Goal: Task Accomplishment & Management: Use online tool/utility

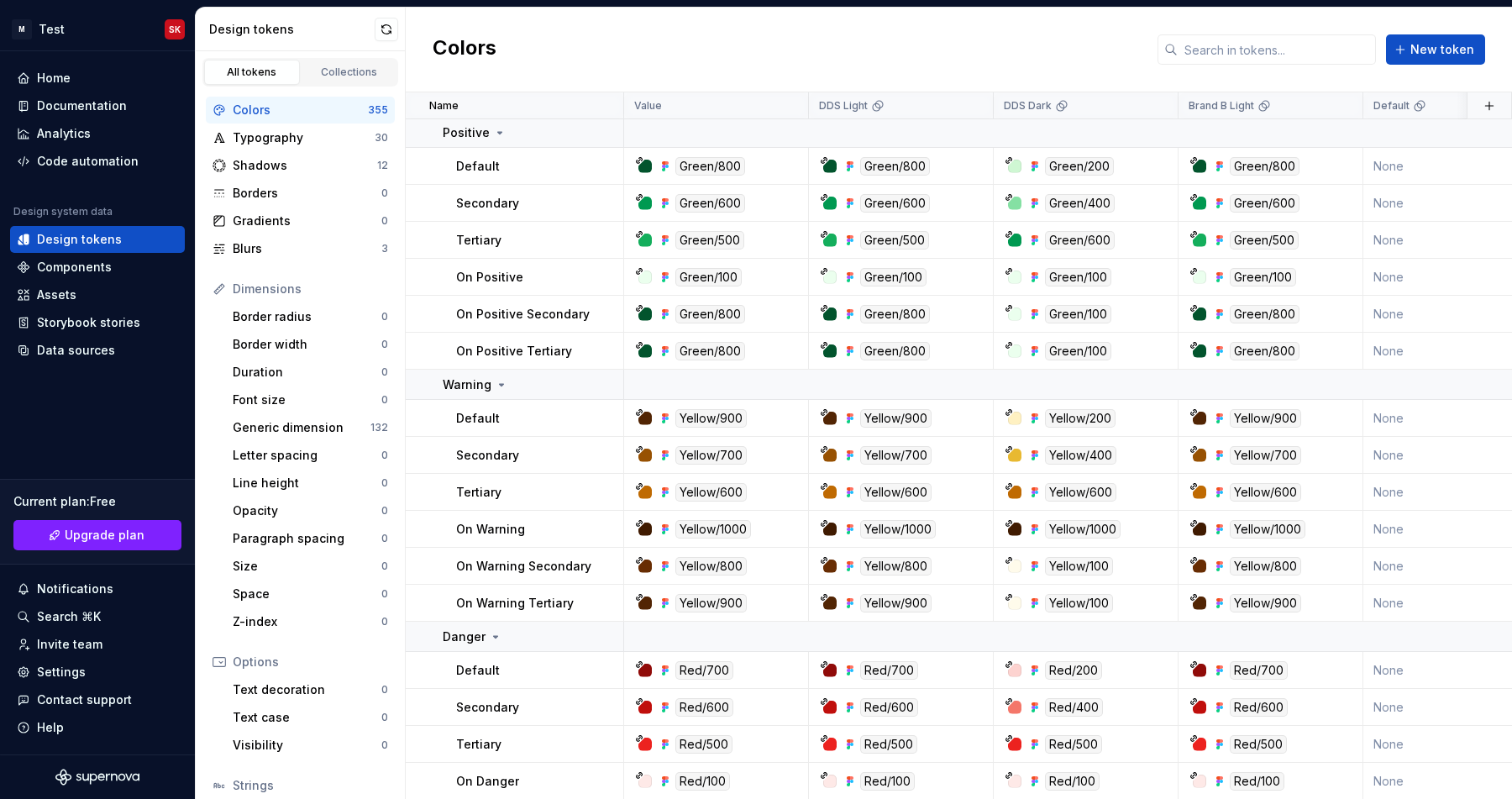
scroll to position [7873, 0]
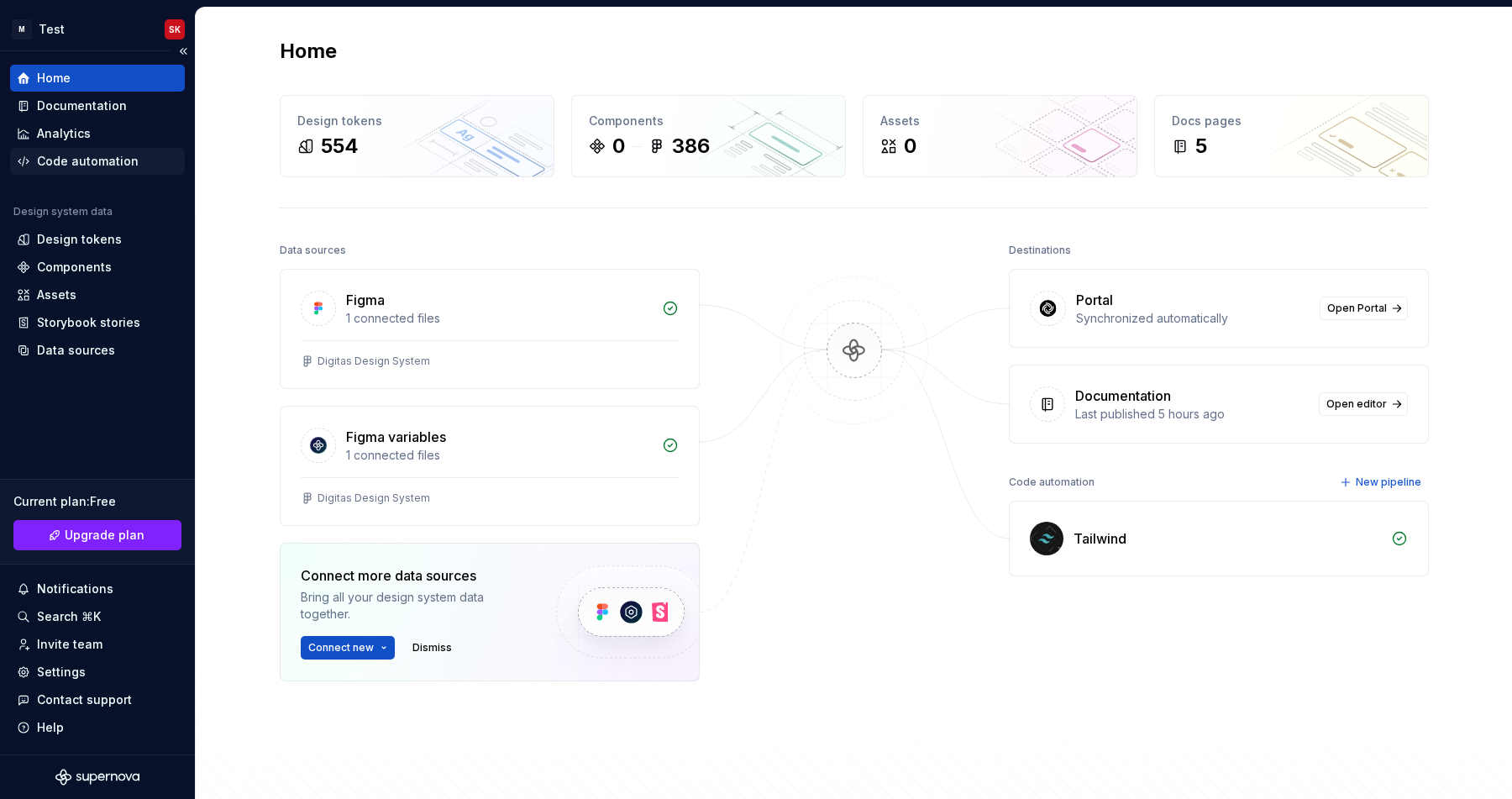
click at [107, 165] on div "Code automation" at bounding box center [88, 161] width 102 height 17
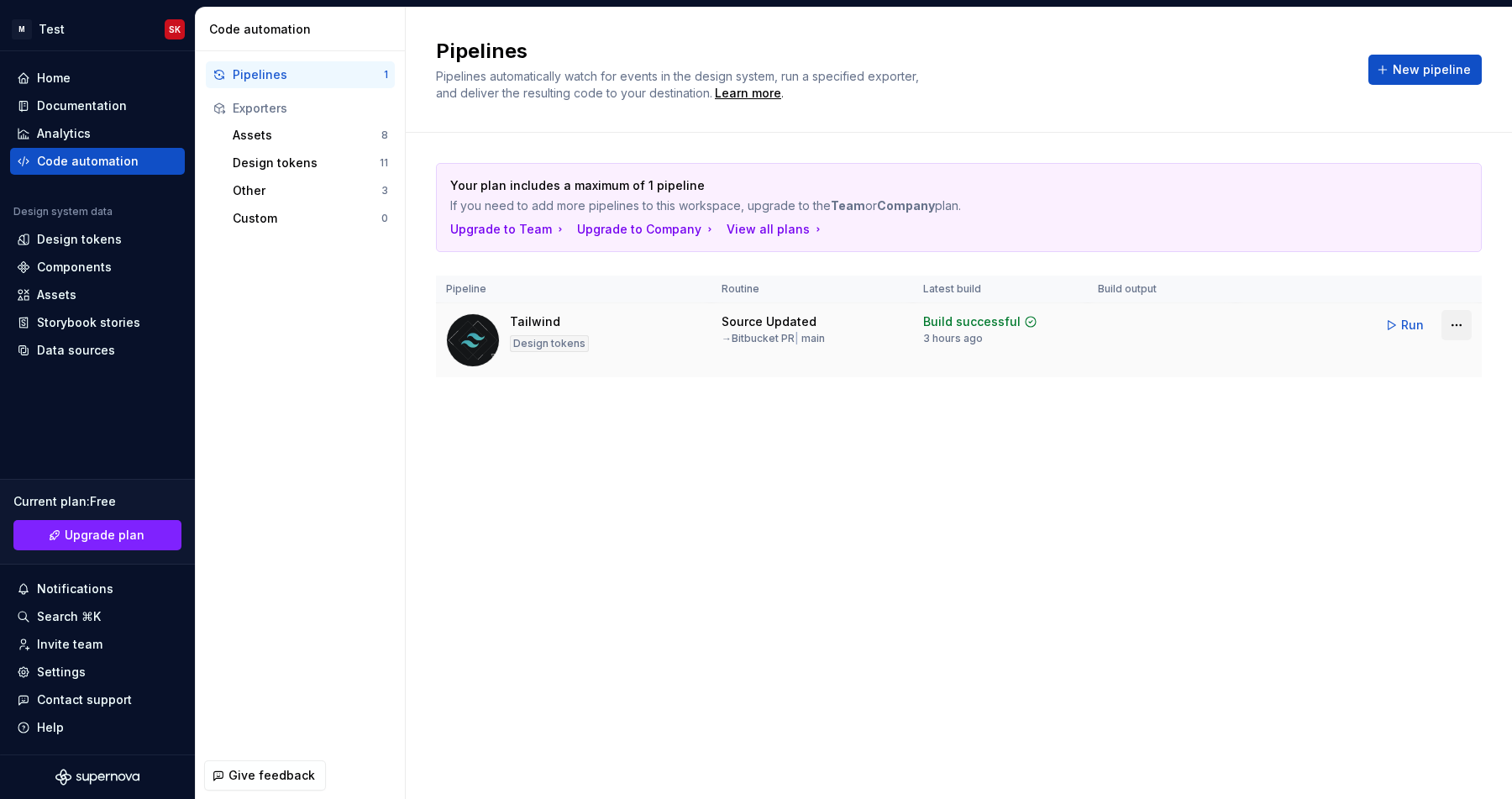
click at [1453, 319] on html "M Test SK Home Documentation Analytics Code automation Design system data Desig…" at bounding box center [756, 400] width 1512 height 799
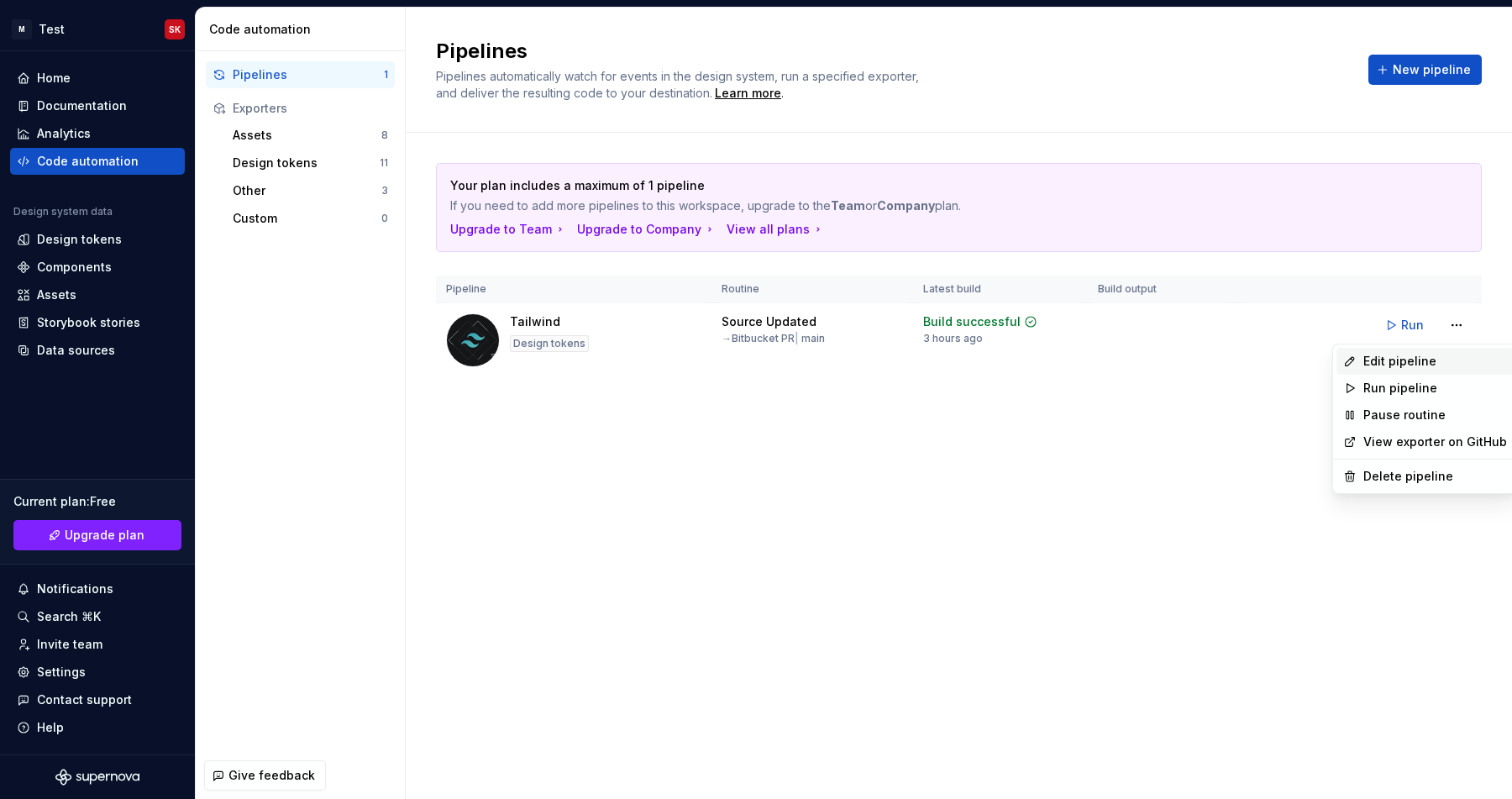
click at [1426, 366] on div "Edit pipeline" at bounding box center [1435, 361] width 144 height 17
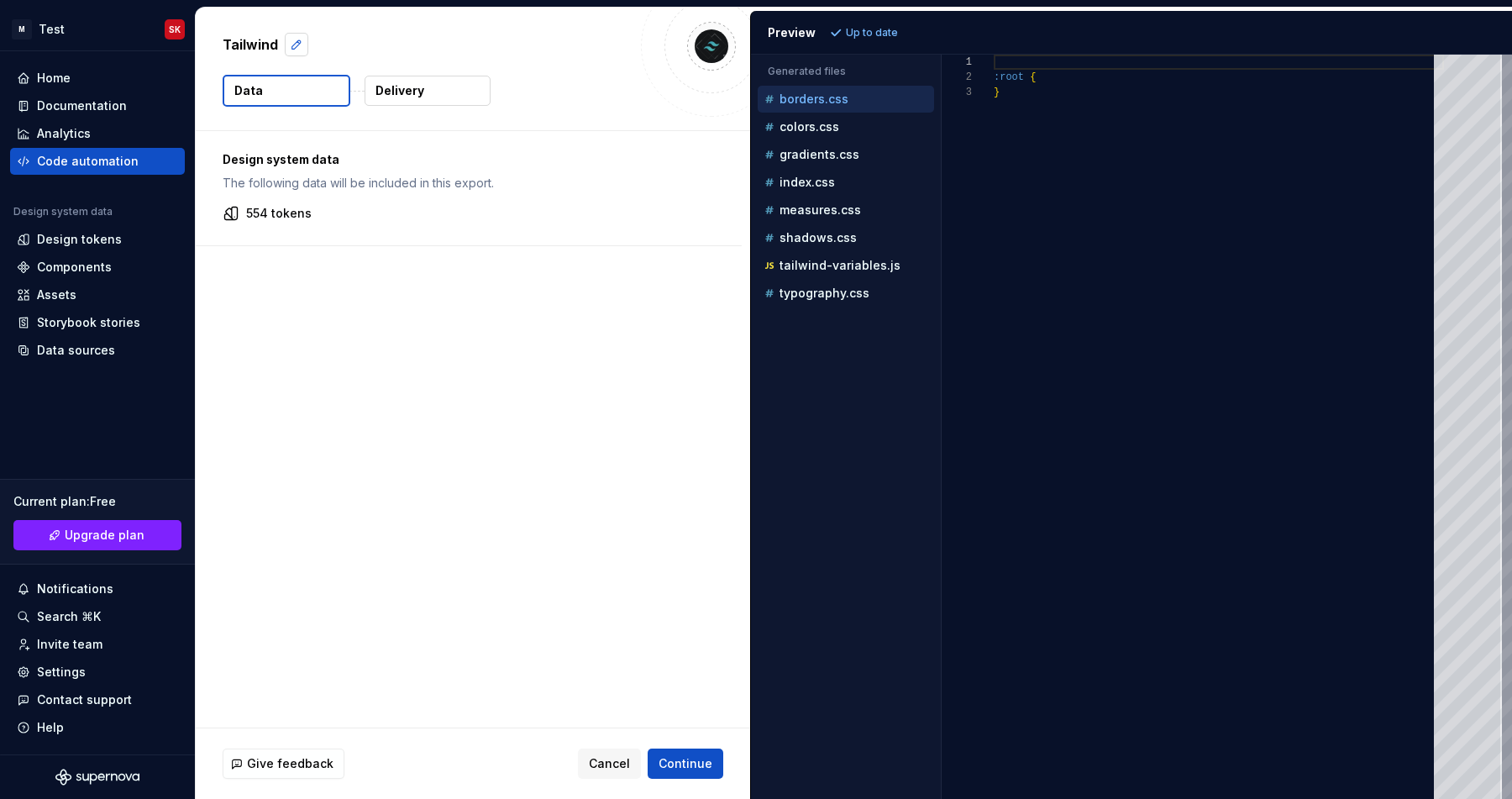
click at [293, 48] on button "button" at bounding box center [296, 44] width 23 height 23
click at [436, 306] on div "Design system data The following data will be included in this export. 554 toke…" at bounding box center [473, 428] width 554 height 596
click at [619, 757] on span "Cancel" at bounding box center [609, 764] width 41 height 17
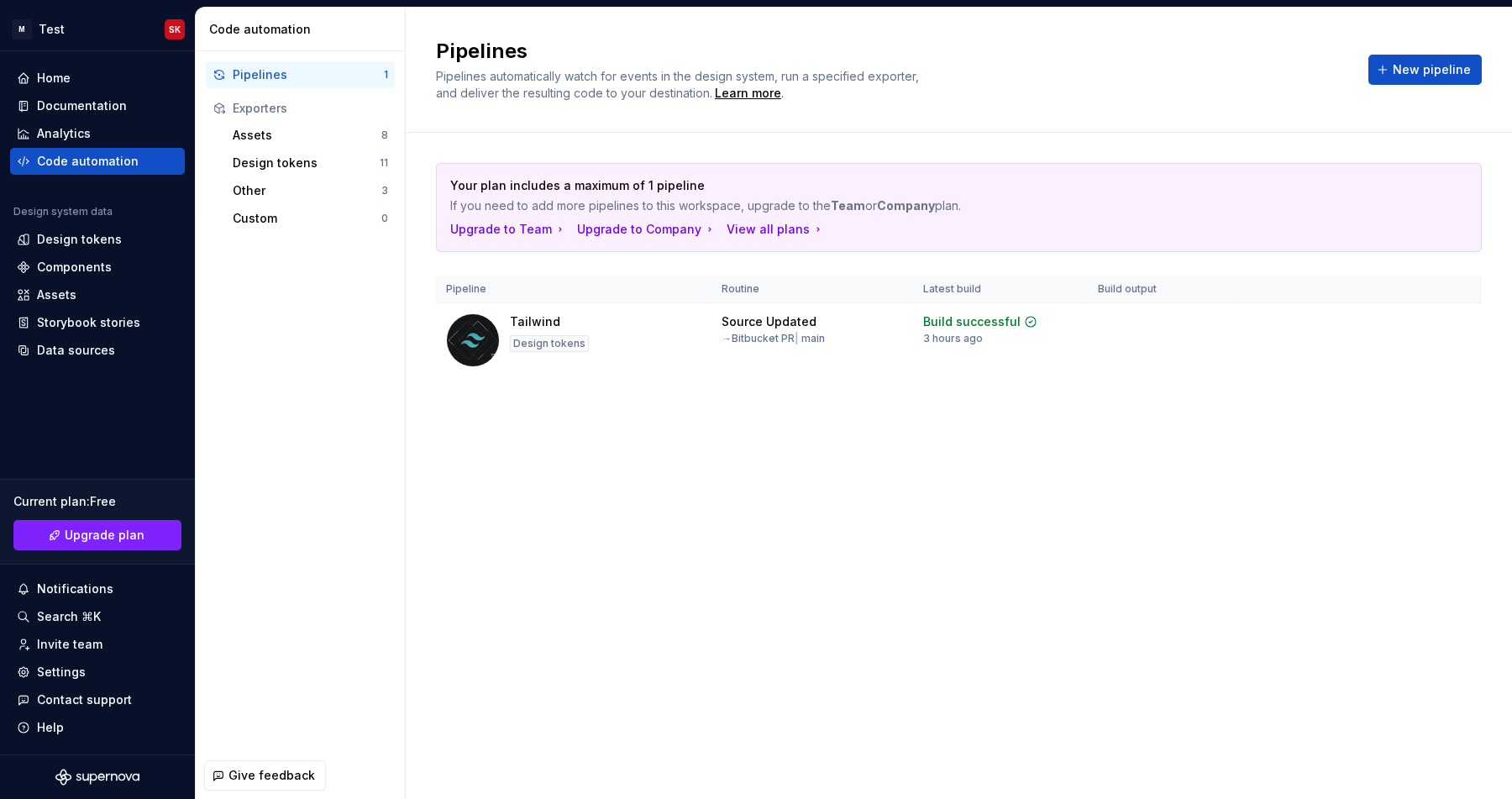
click at [619, 757] on div "Pipelines Pipelines automatically watch for events in the design system, run a …" at bounding box center [959, 403] width 1106 height 792
click at [98, 239] on div "Design tokens" at bounding box center [80, 239] width 85 height 17
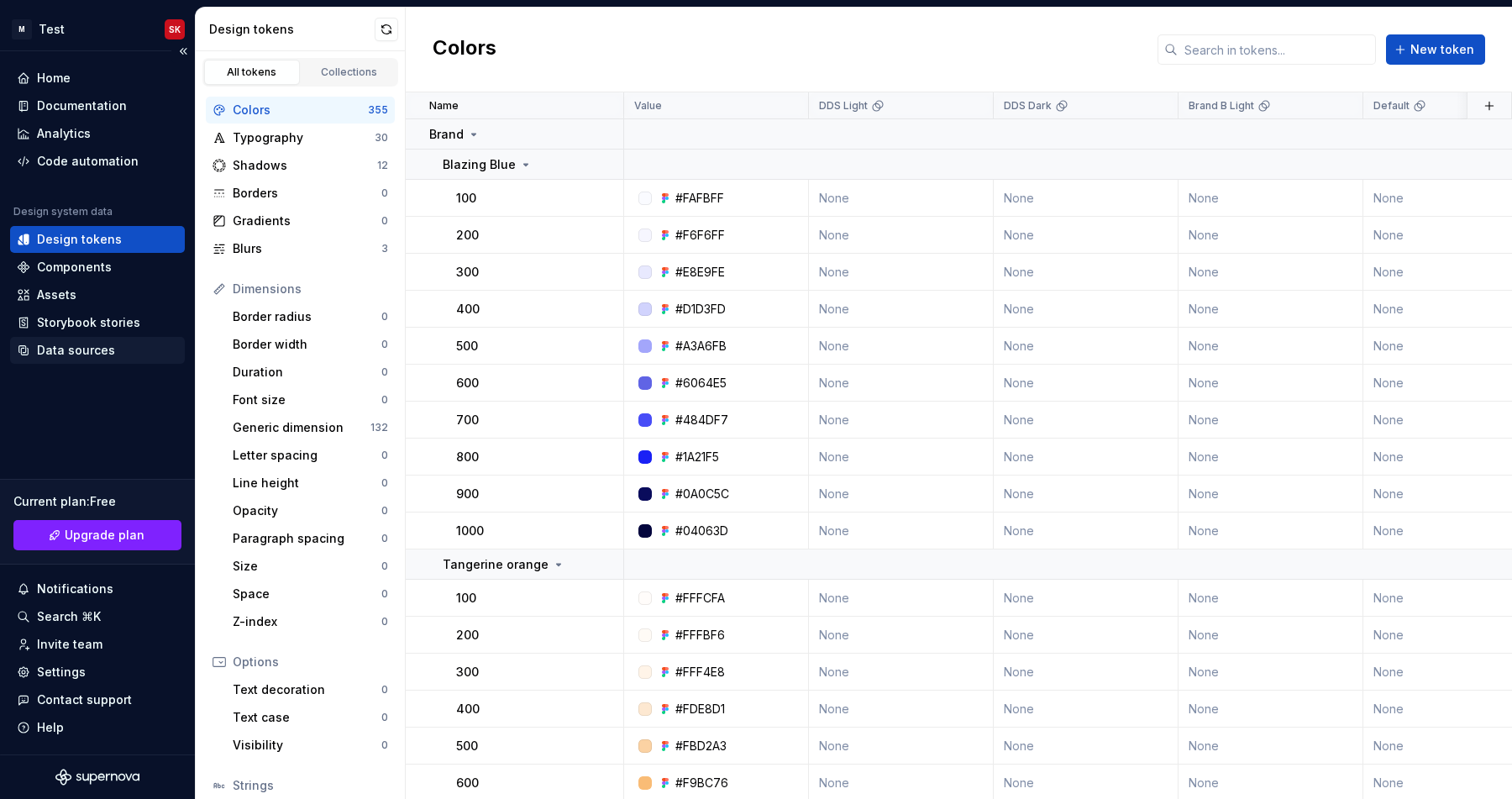
click at [85, 342] on div "Data sources" at bounding box center [76, 350] width 78 height 17
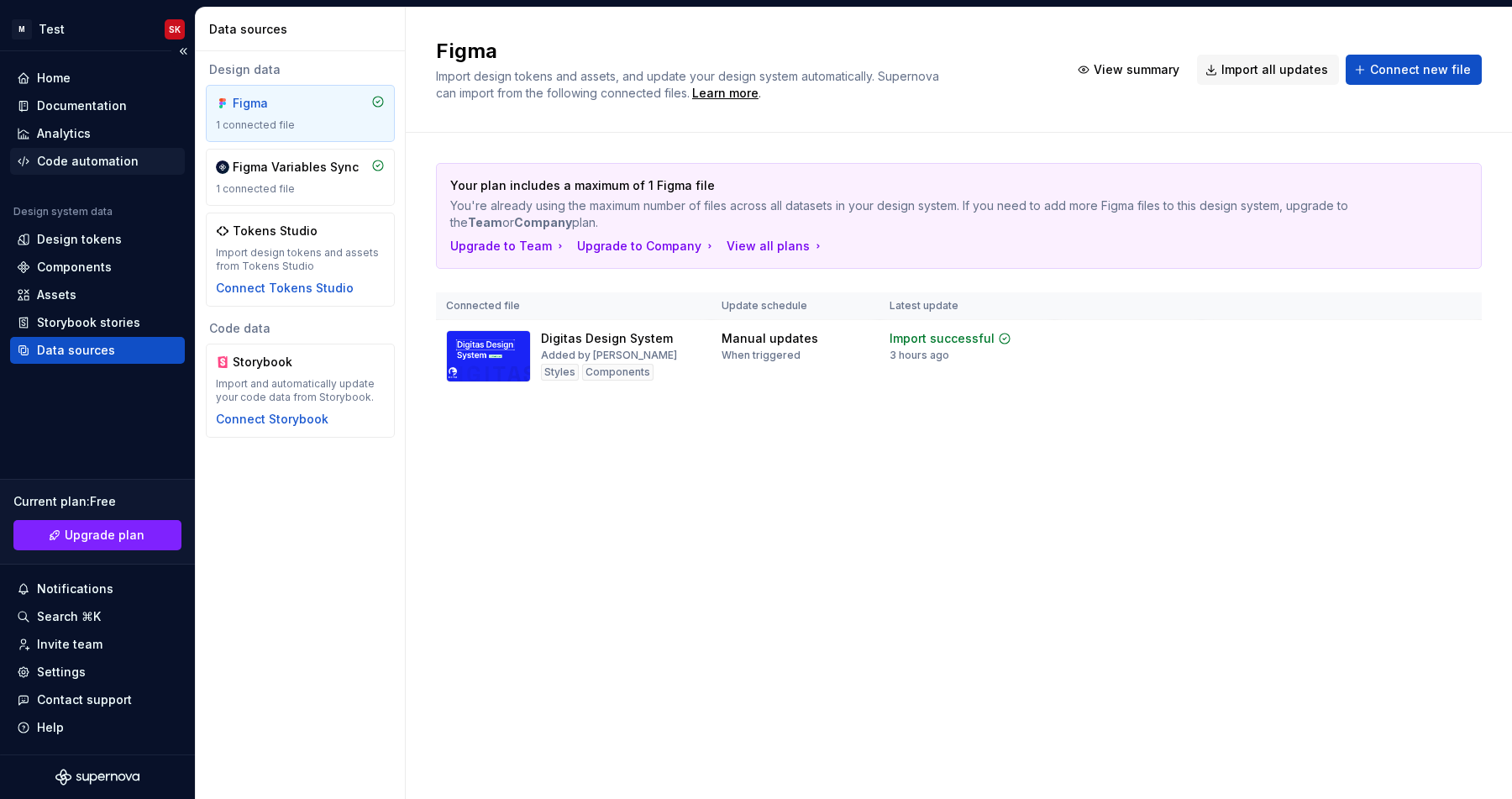
click at [32, 157] on div "Code automation" at bounding box center [97, 161] width 161 height 17
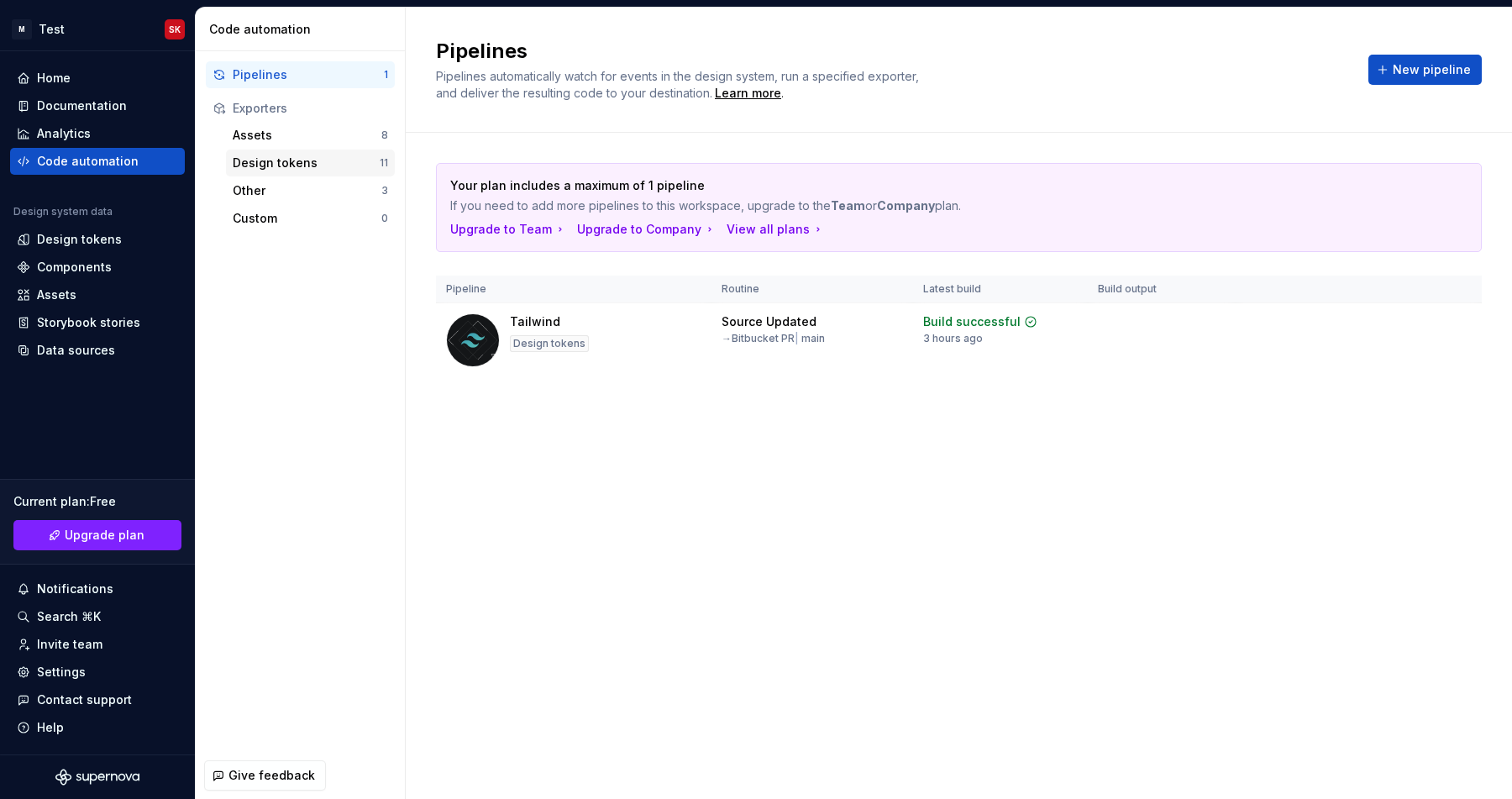
click at [286, 175] on div "Design tokens 11" at bounding box center [311, 162] width 169 height 27
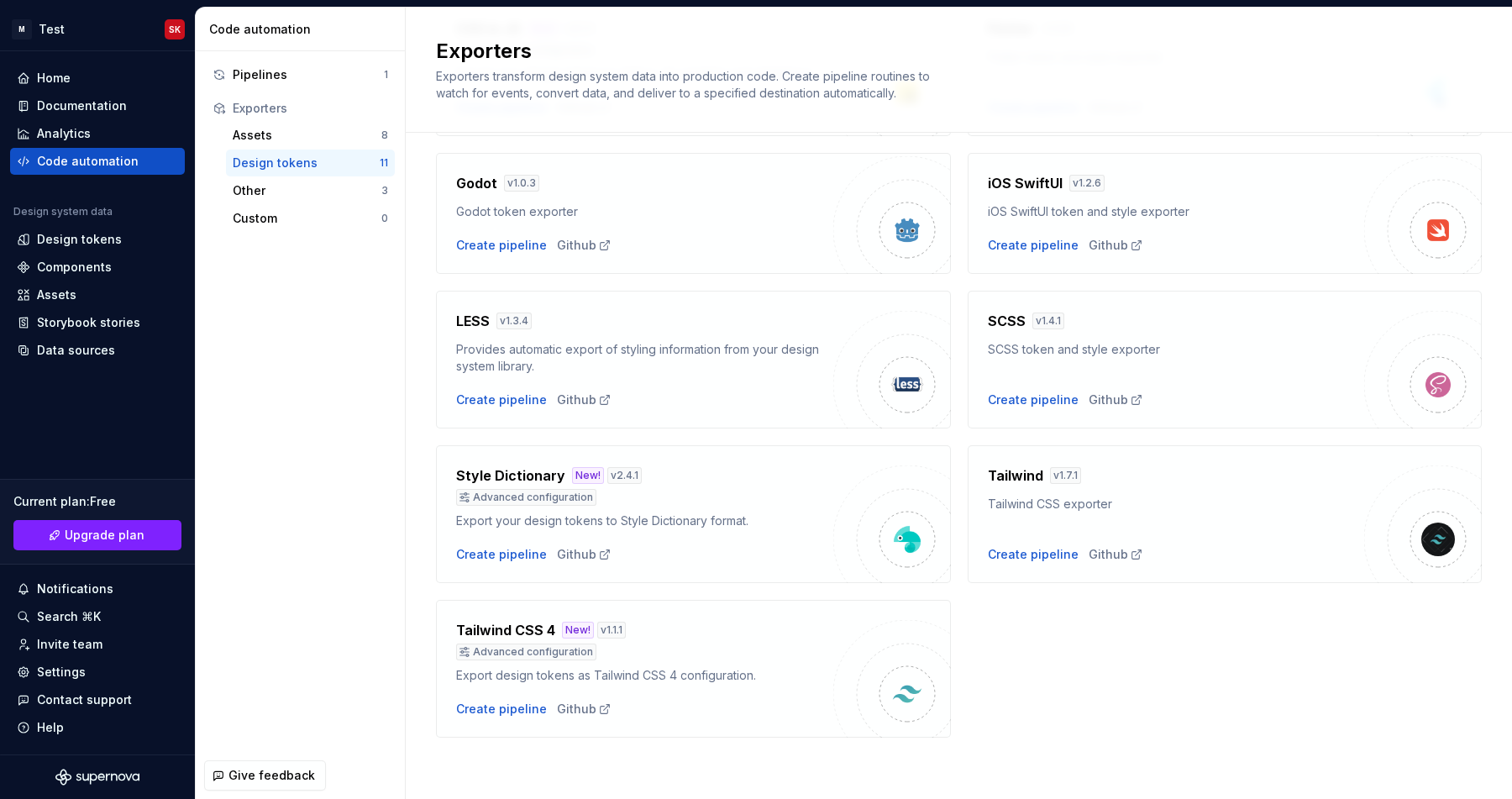
scroll to position [362, 0]
click at [1068, 709] on div "Android v 1.5.3 Export design tokens for Android Create pipeline Github CSS New…" at bounding box center [959, 280] width 1046 height 910
click at [76, 157] on div "Code automation" at bounding box center [88, 161] width 102 height 17
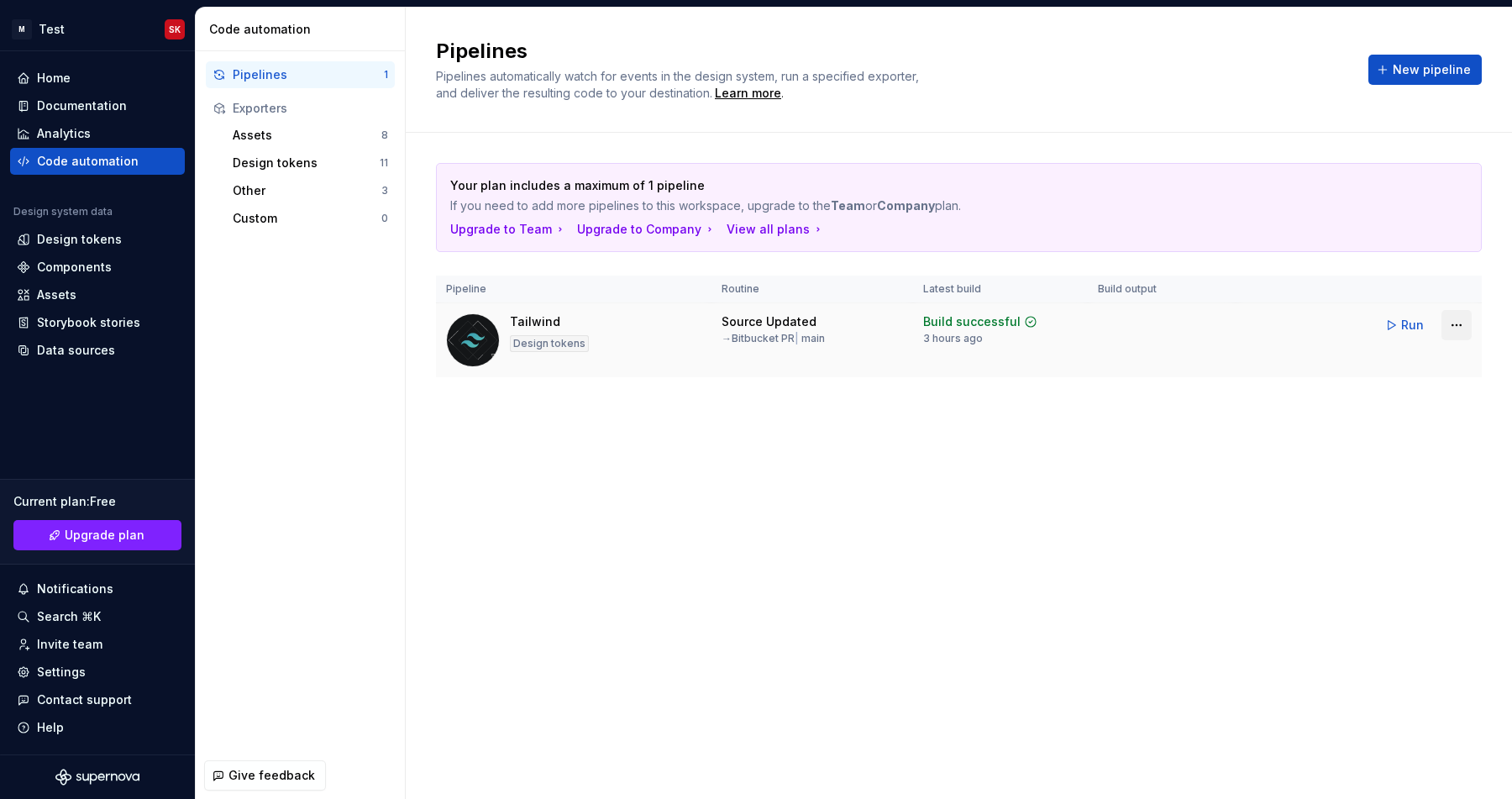
click at [1455, 321] on html "M Test SK Home Documentation Analytics Code automation Design system data Desig…" at bounding box center [756, 400] width 1512 height 799
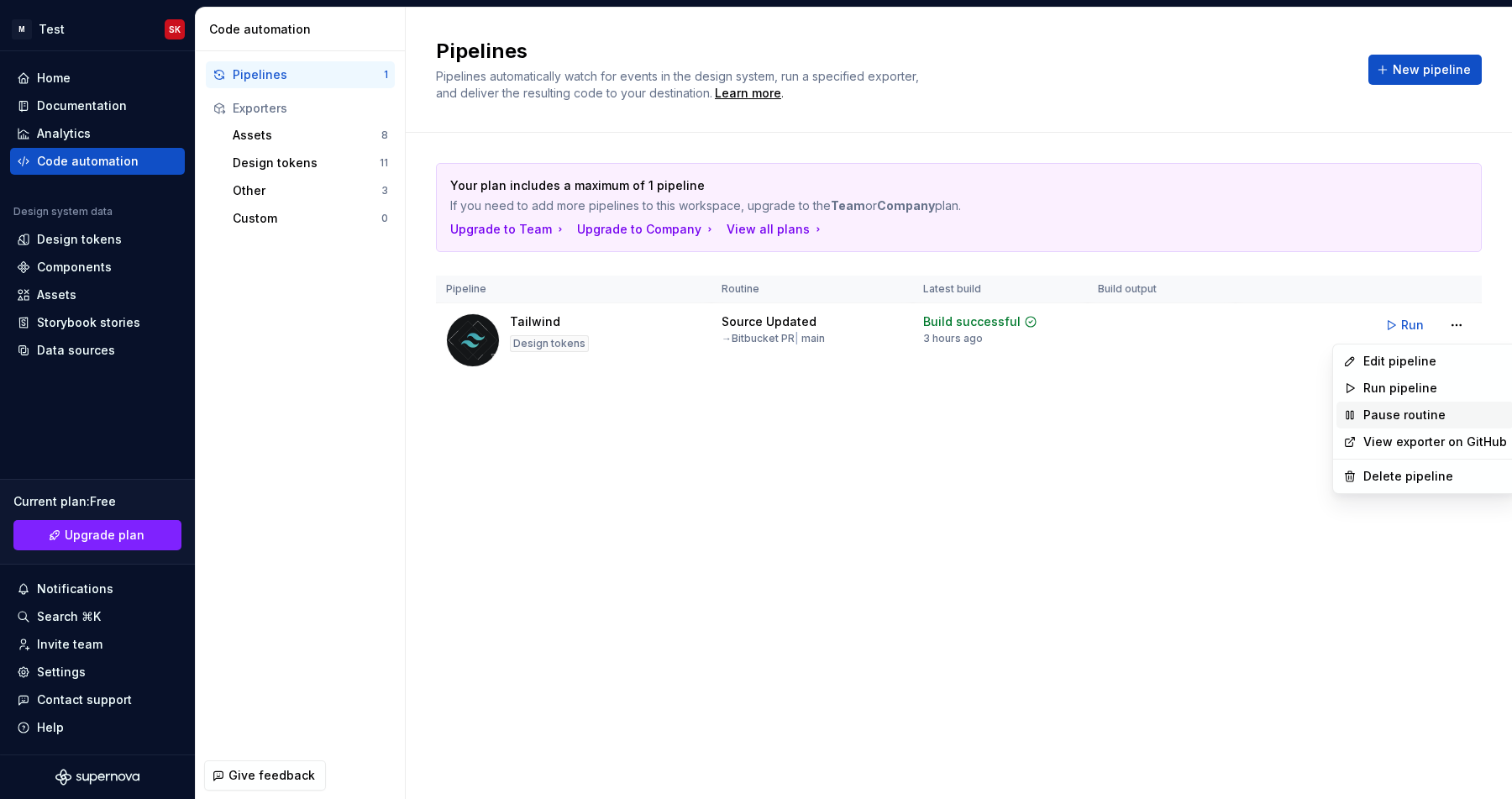
click at [1428, 403] on div "Pause routine" at bounding box center [1425, 414] width 177 height 27
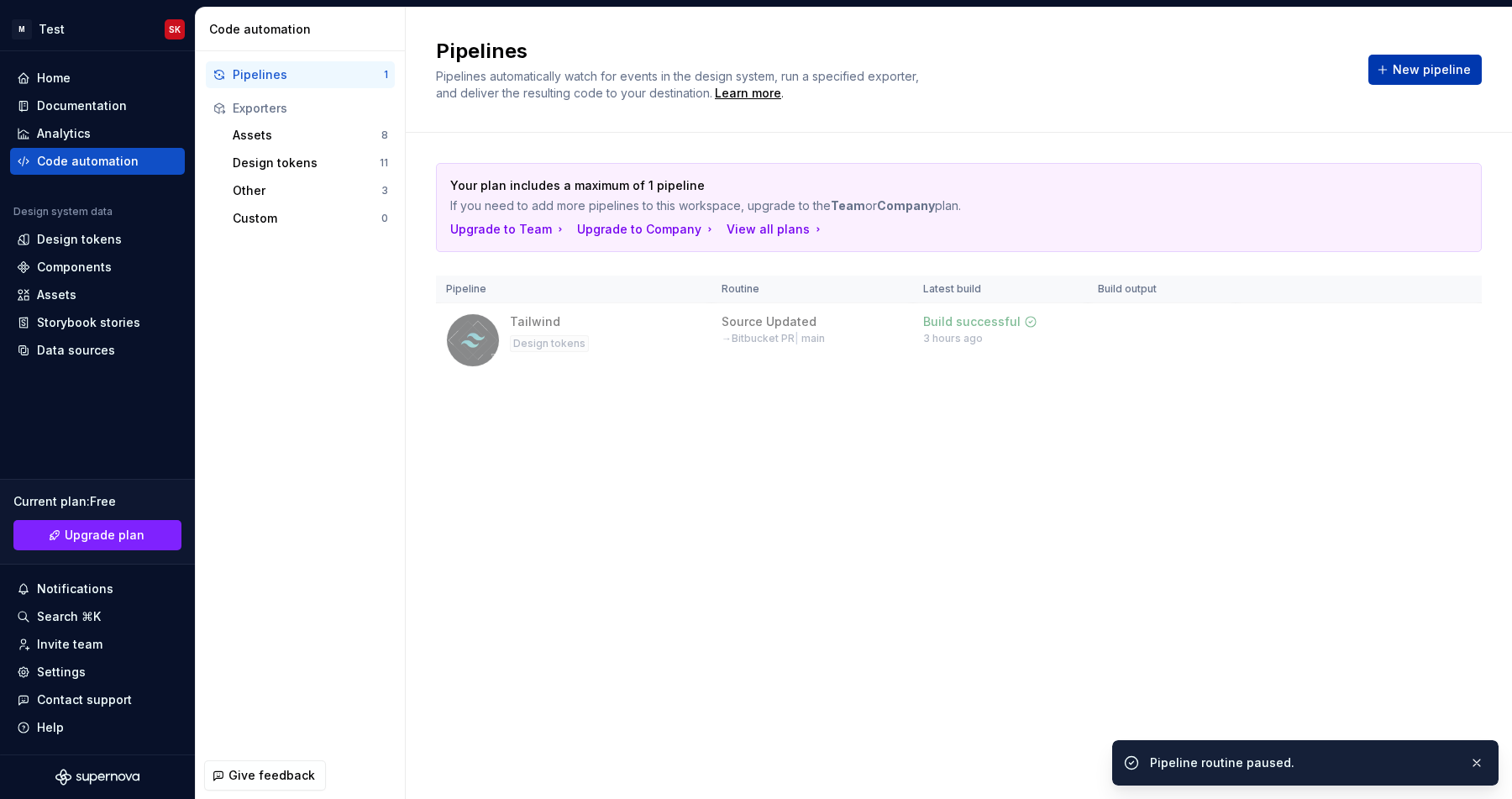
click at [1408, 73] on span "New pipeline" at bounding box center [1431, 70] width 78 height 17
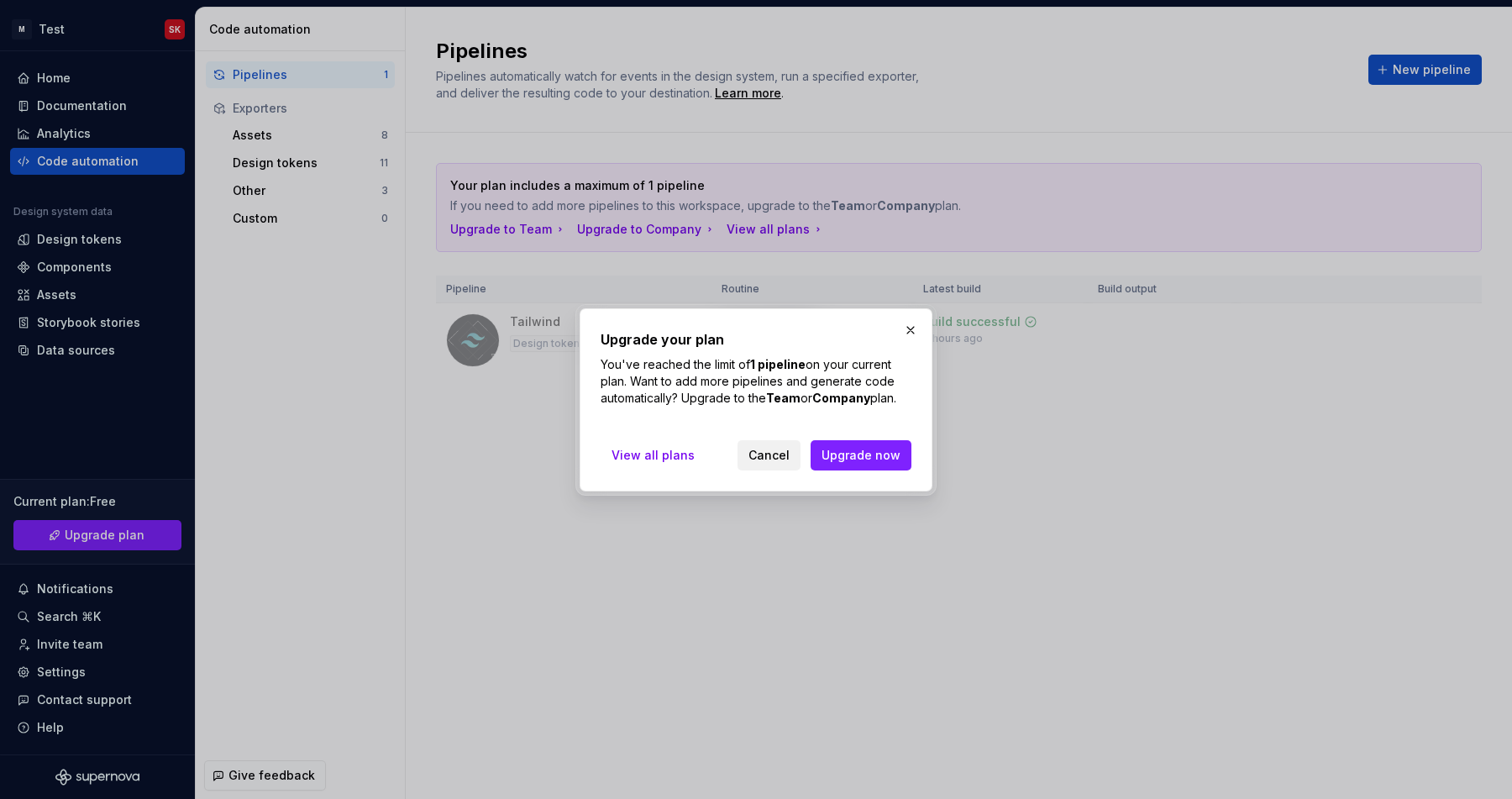
click at [785, 457] on span "Cancel" at bounding box center [769, 455] width 41 height 17
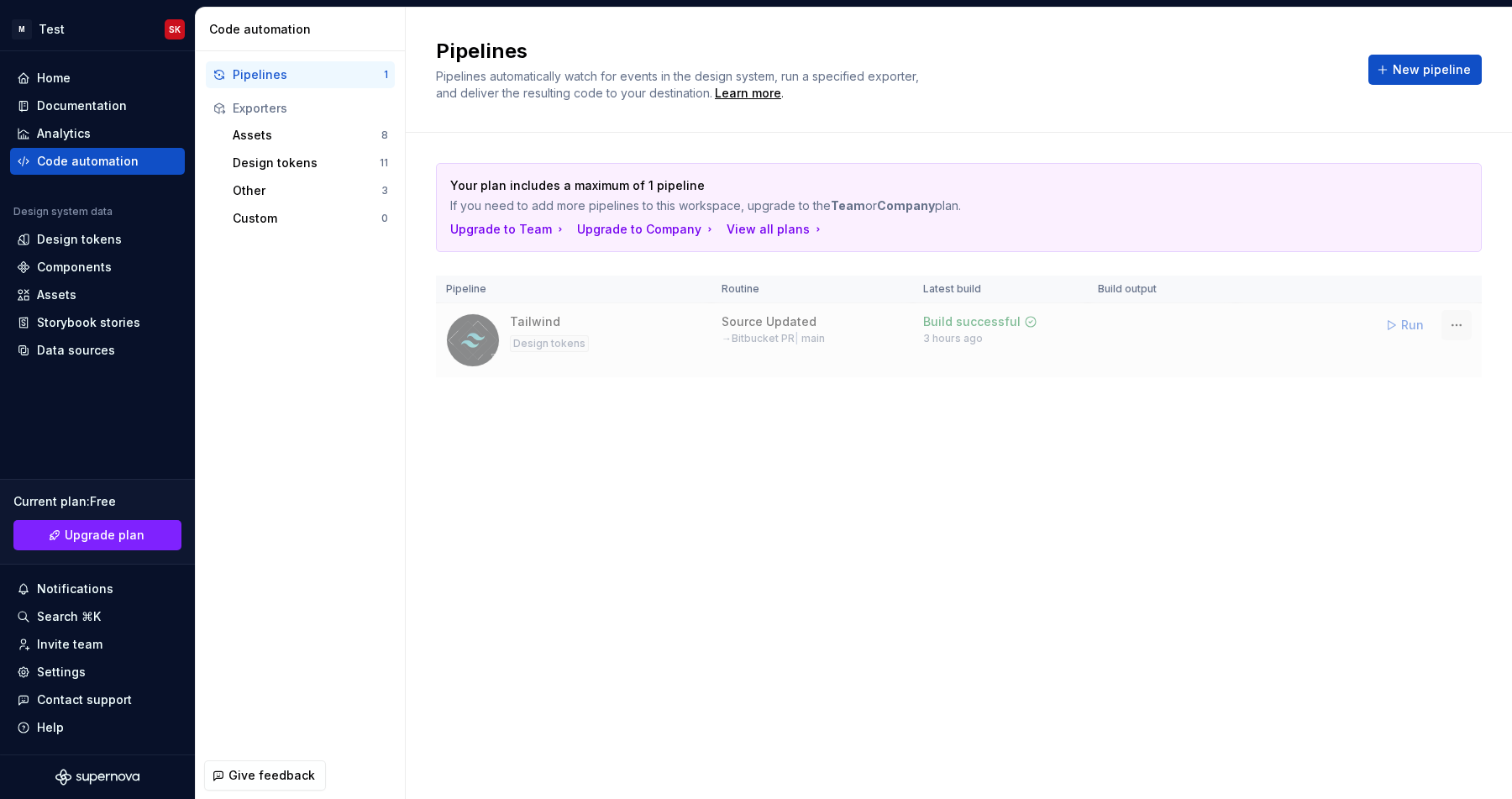
click at [1466, 329] on html "M Test SK Home Documentation Analytics Code automation Design system data Desig…" at bounding box center [756, 400] width 1512 height 799
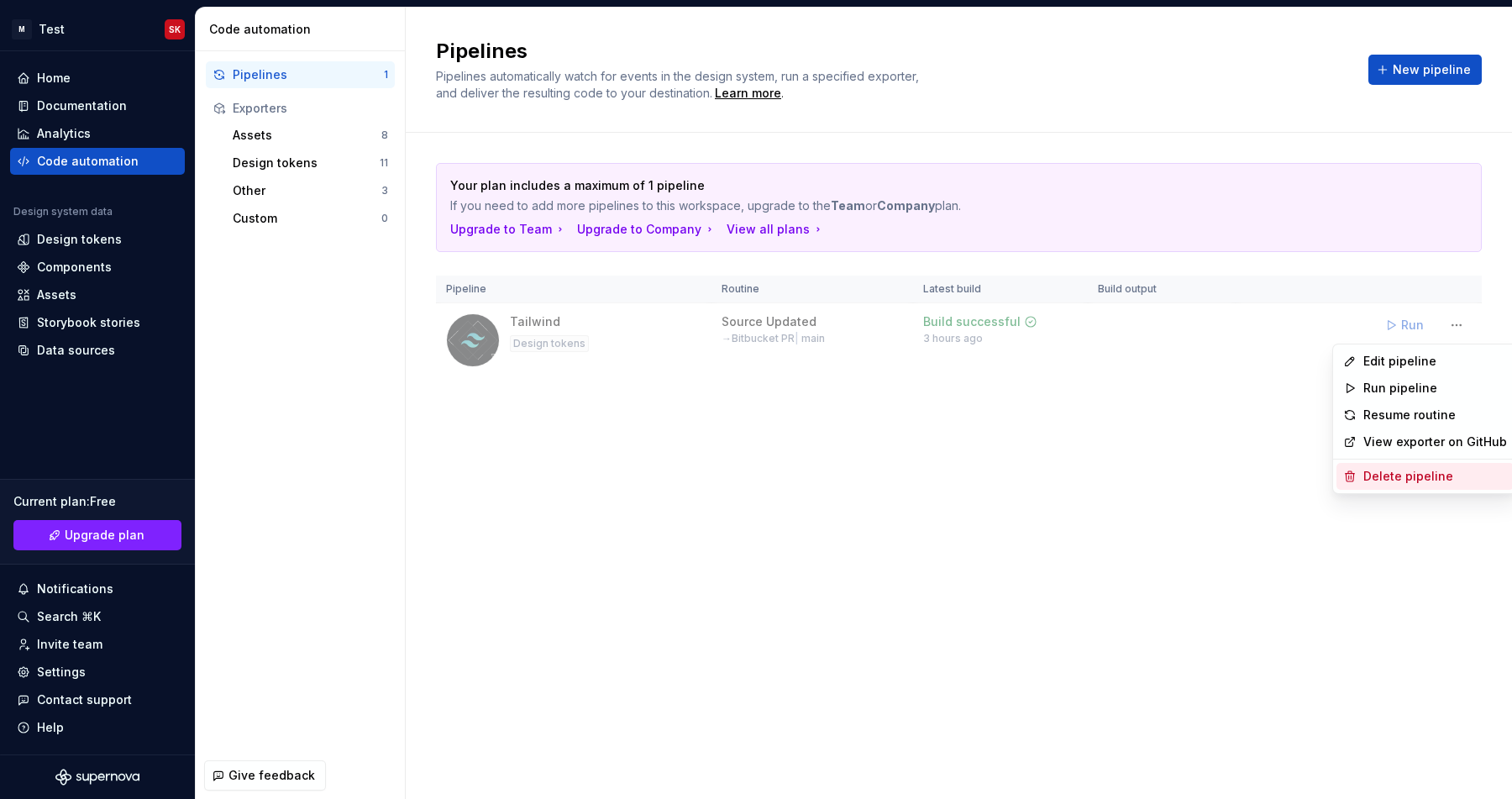
click at [1390, 477] on div "Delete pipeline" at bounding box center [1435, 476] width 144 height 17
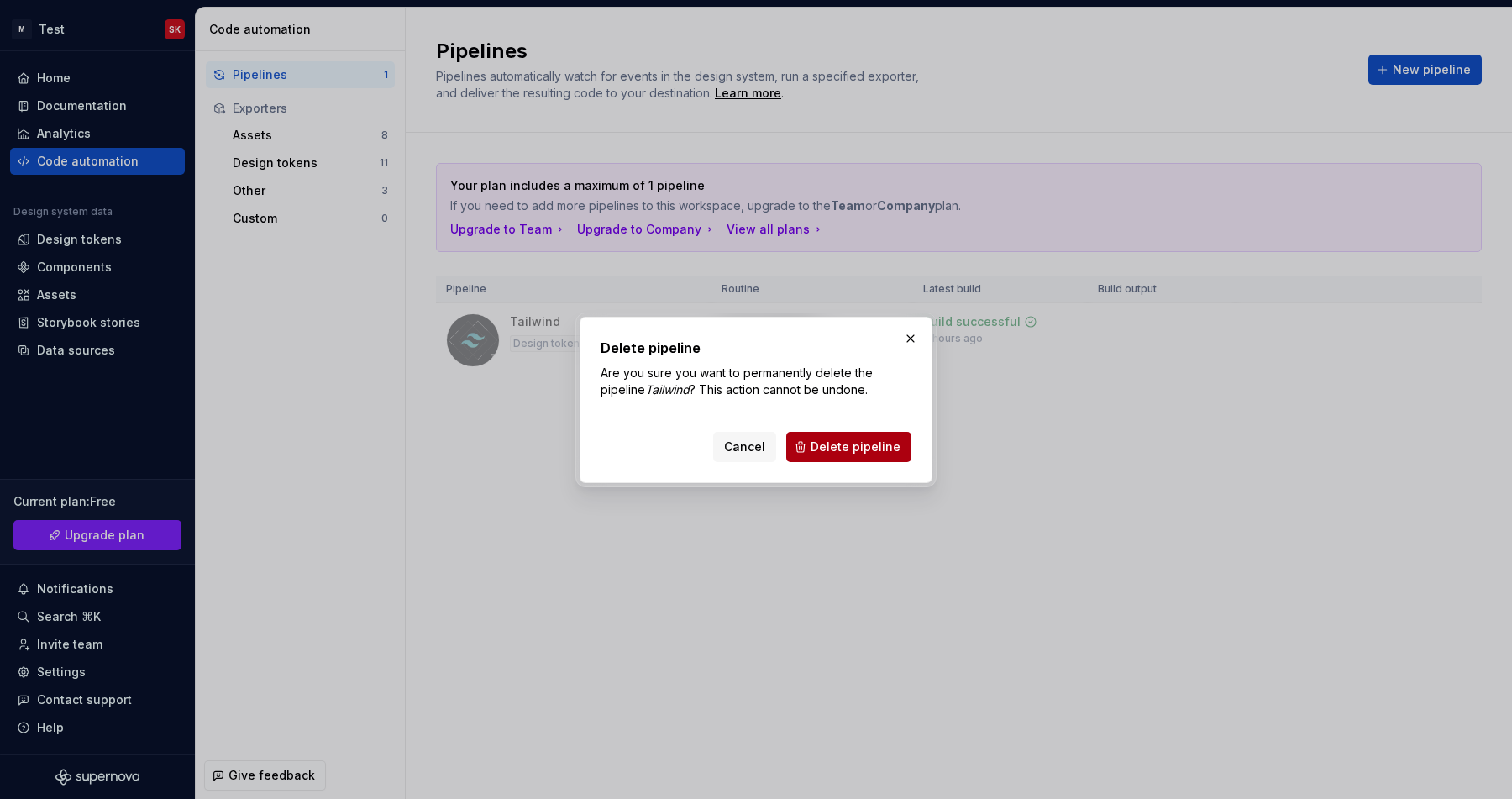
click at [848, 451] on span "Delete pipeline" at bounding box center [855, 447] width 90 height 17
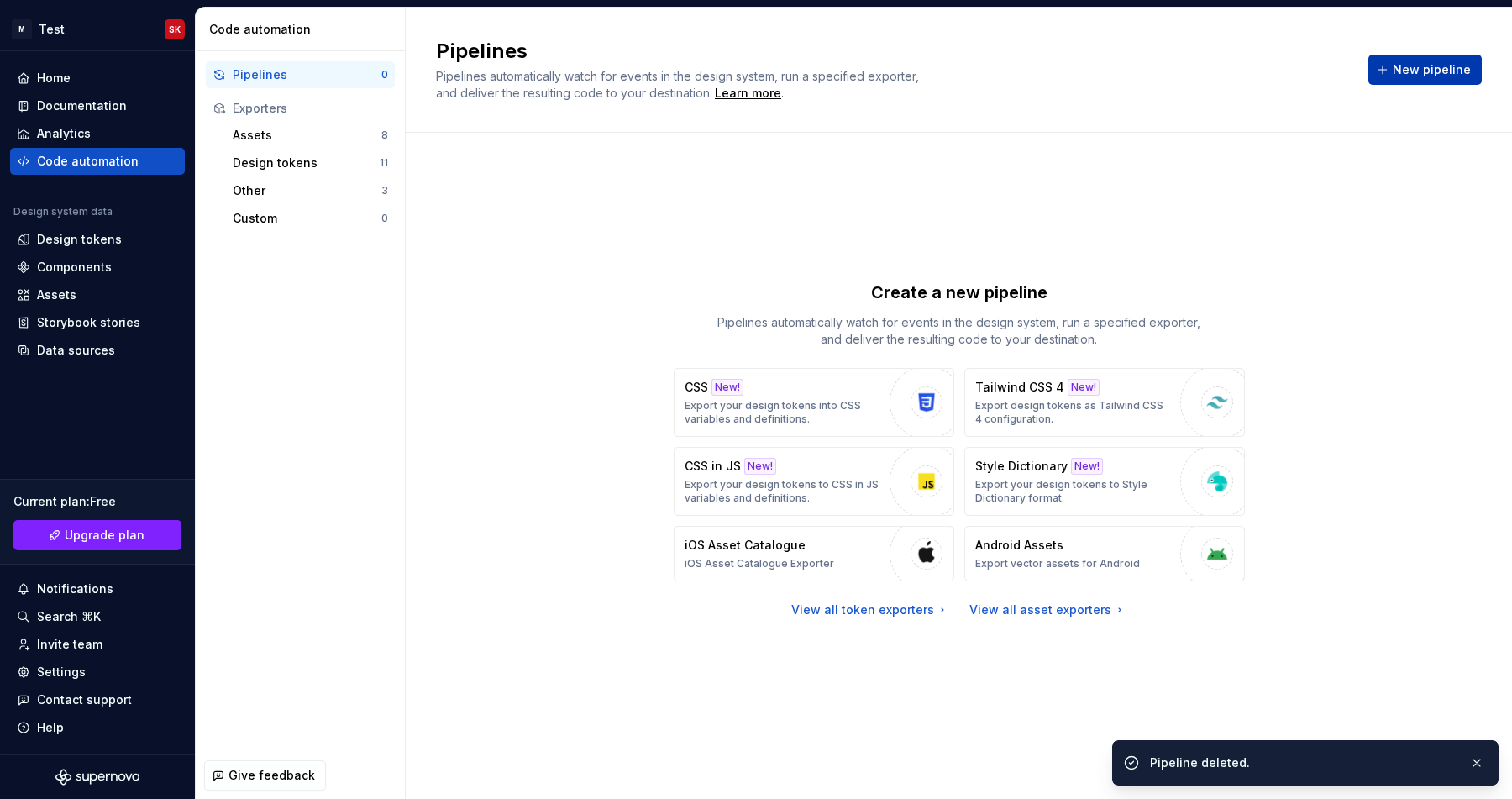
click at [1408, 59] on button "New pipeline" at bounding box center [1425, 70] width 113 height 31
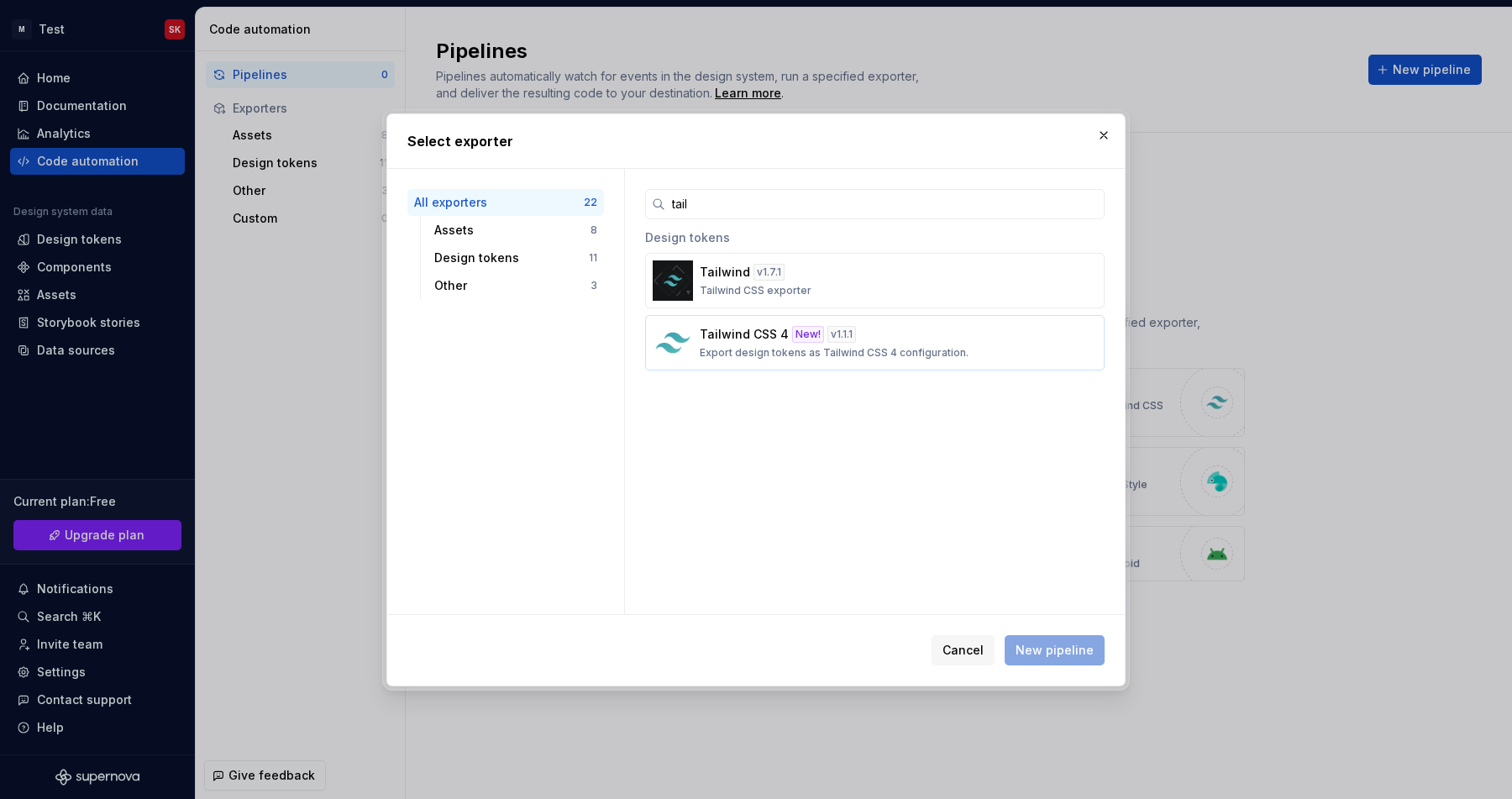
type input "tail"
click at [798, 327] on div "New!" at bounding box center [807, 335] width 32 height 17
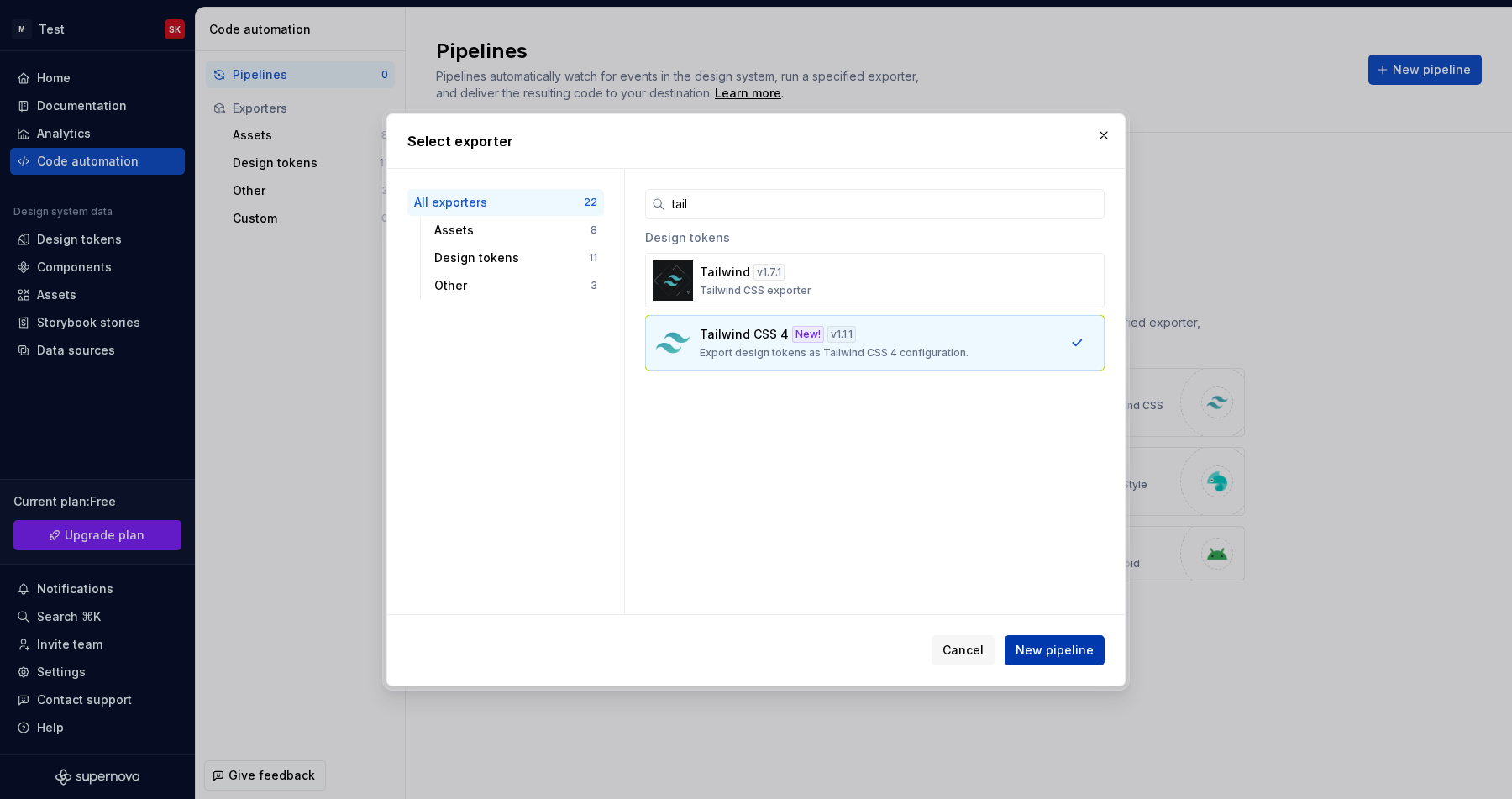
click at [1040, 657] on button "New pipeline" at bounding box center [1055, 650] width 100 height 31
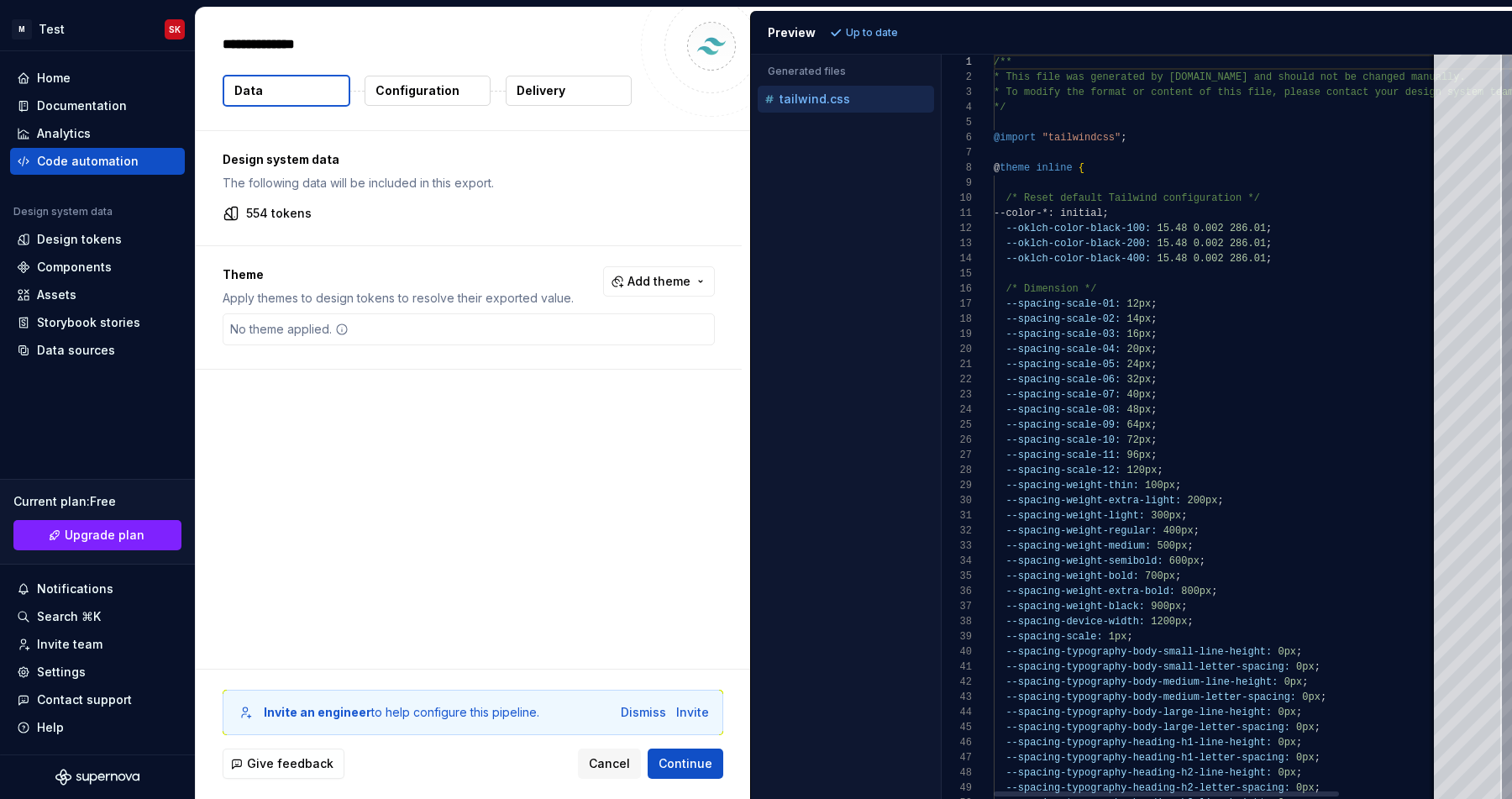
type textarea "*"
click at [280, 208] on p "554 tokens" at bounding box center [278, 213] width 66 height 17
click at [413, 87] on p "Configuration" at bounding box center [417, 91] width 84 height 17
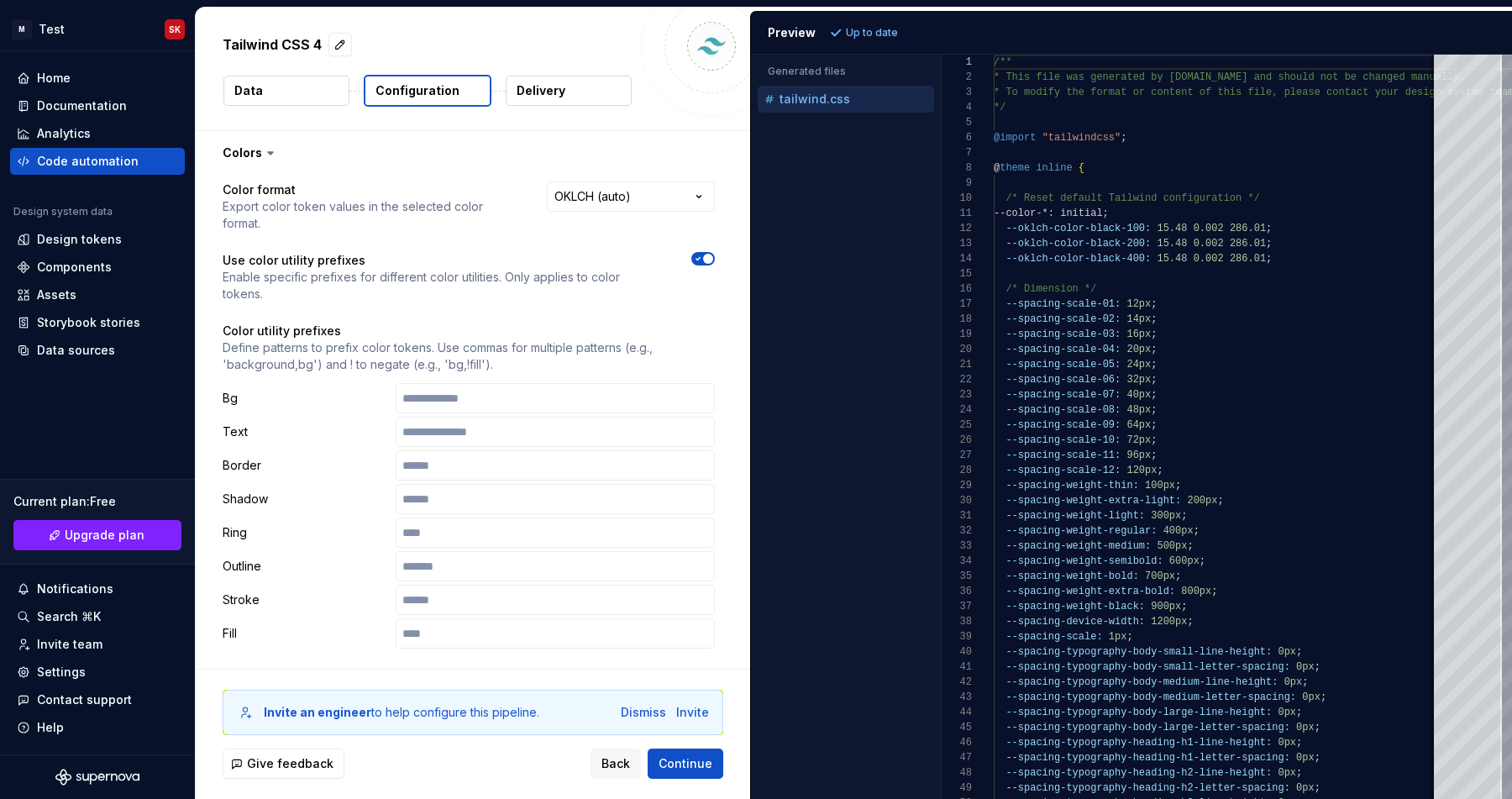
click at [282, 82] on button "Data" at bounding box center [286, 91] width 126 height 31
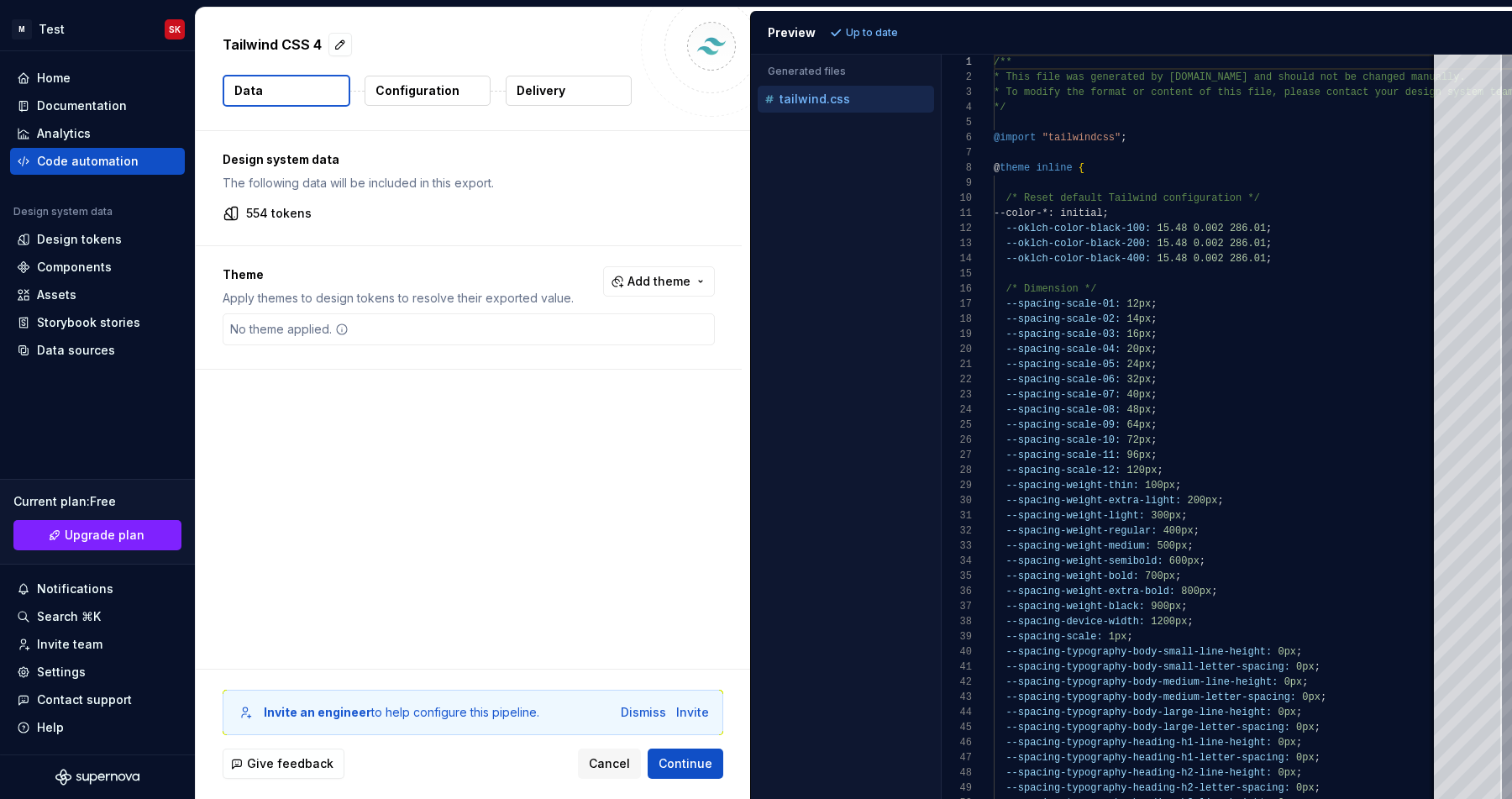
click at [439, 100] on button "Configuration" at bounding box center [427, 91] width 126 height 31
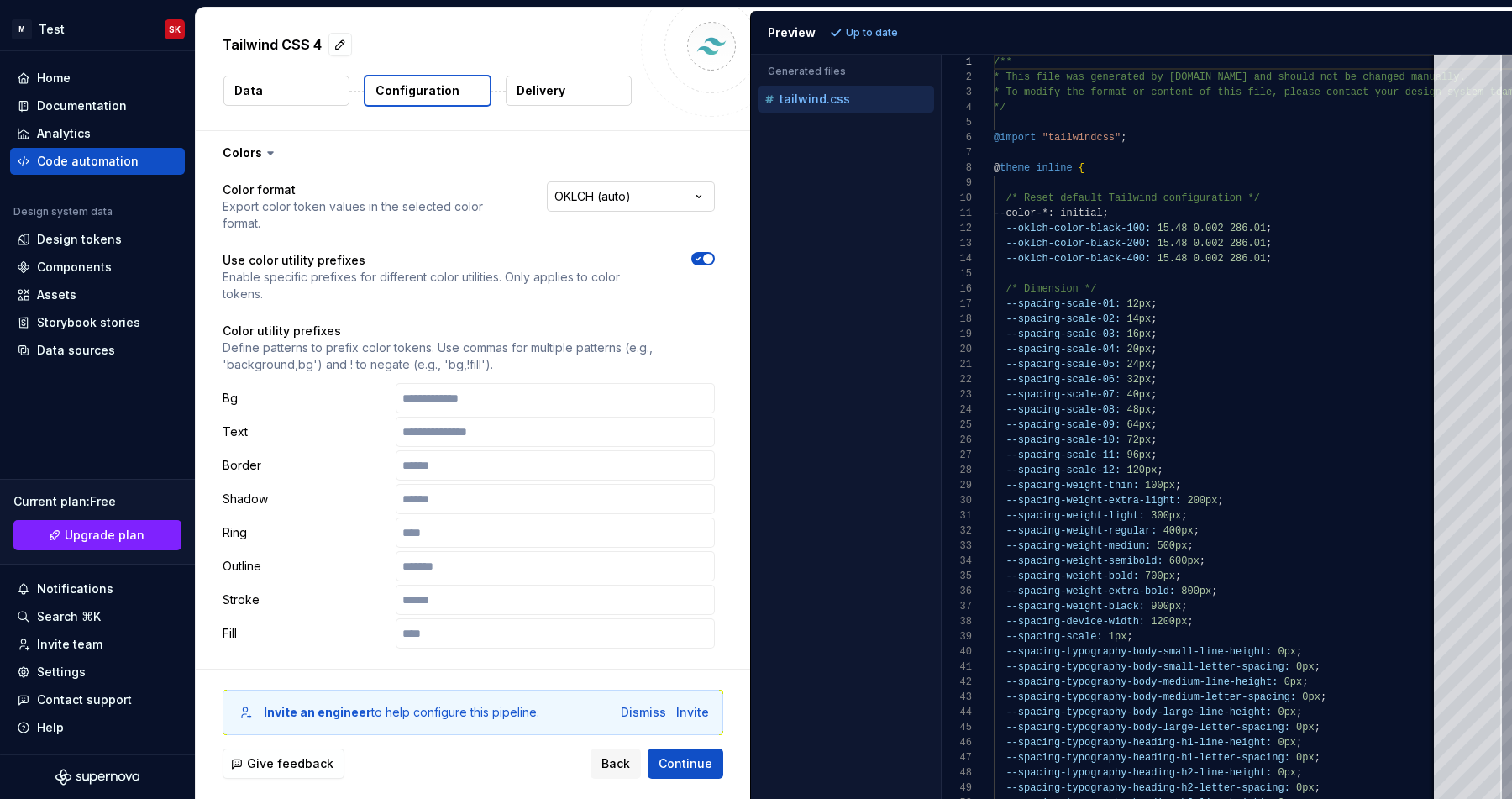
click at [604, 201] on html "**********" at bounding box center [756, 400] width 1512 height 799
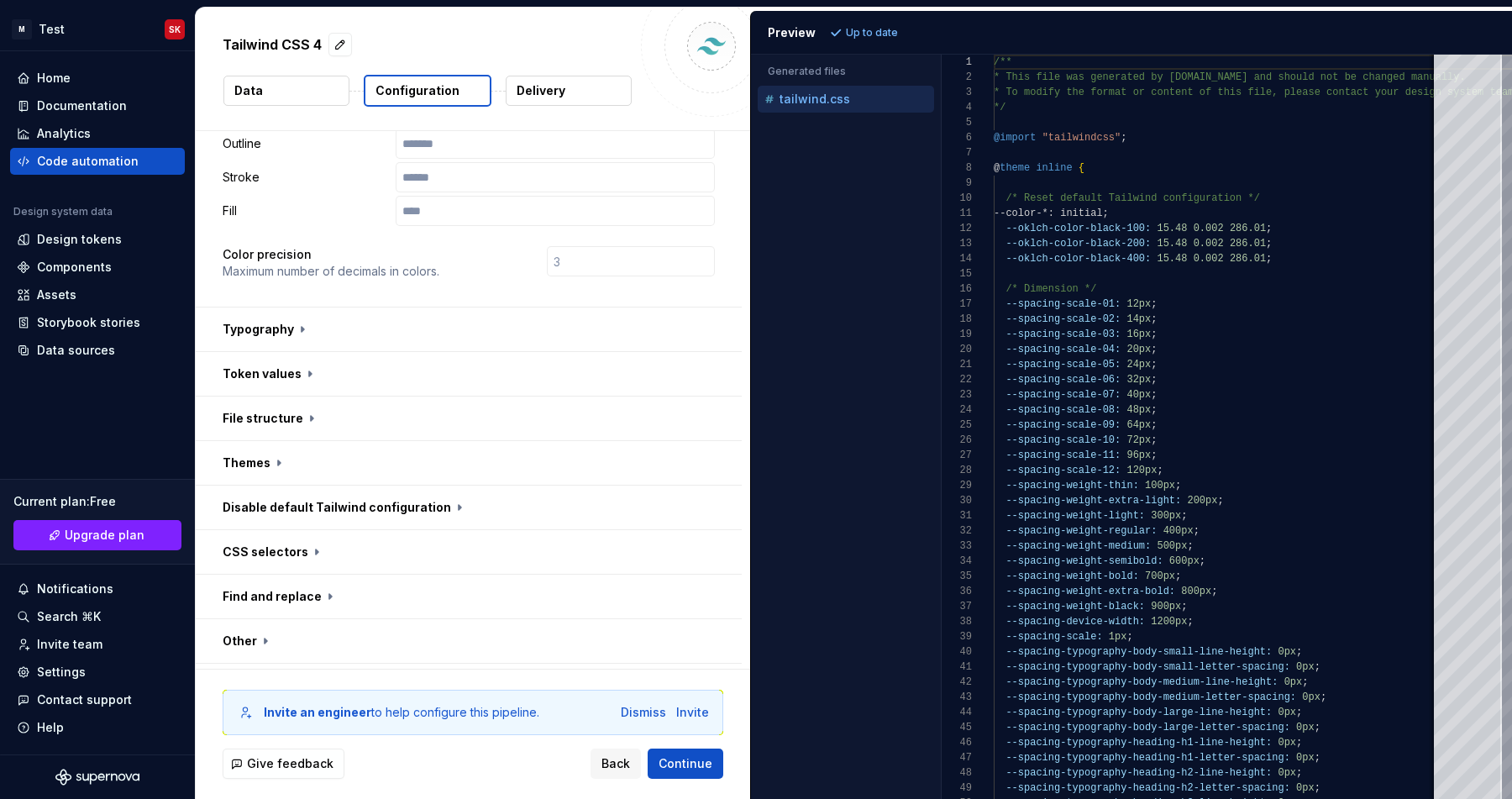
scroll to position [428, 0]
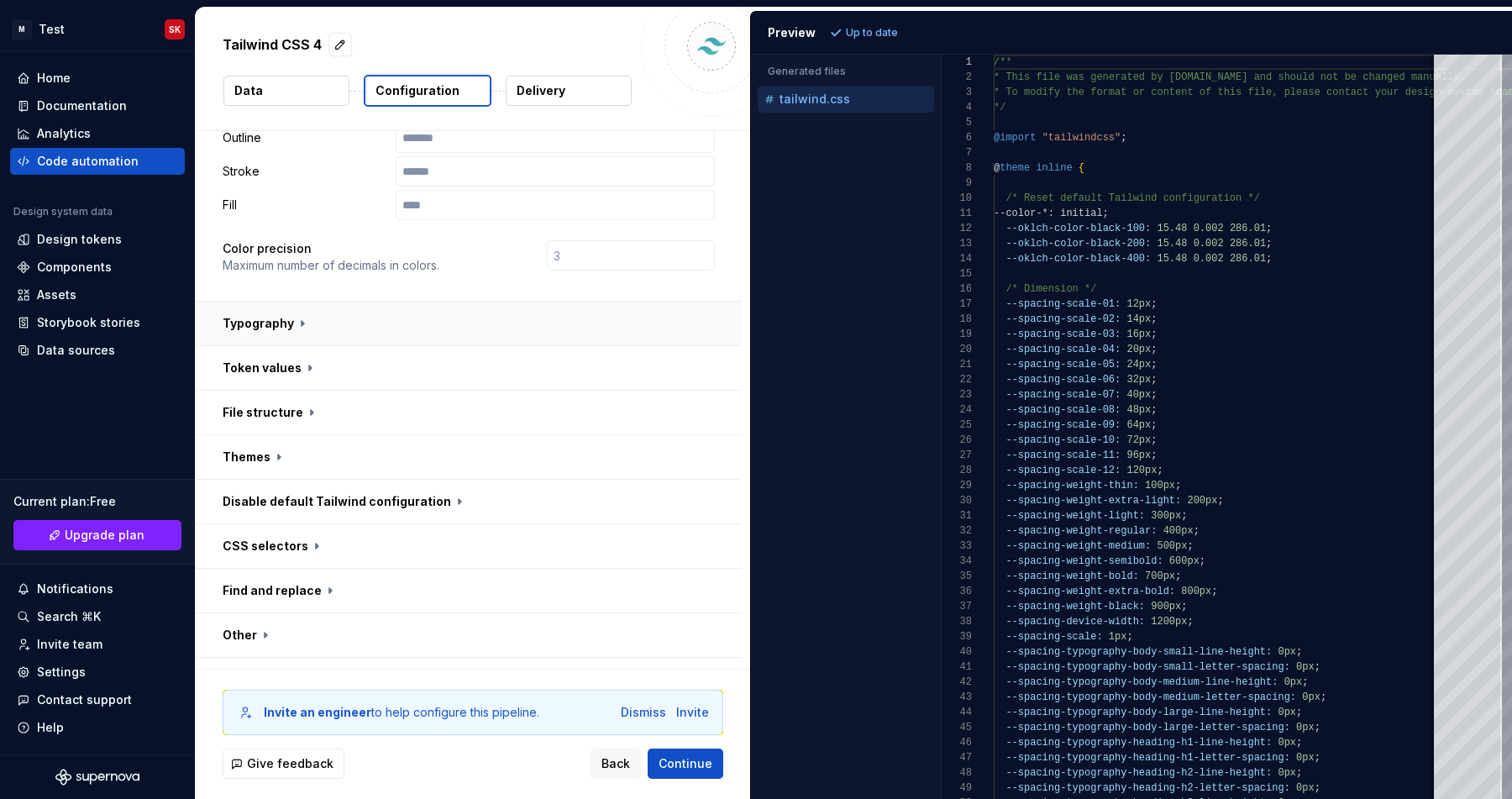
click at [344, 302] on button "button" at bounding box center [468, 323] width 546 height 44
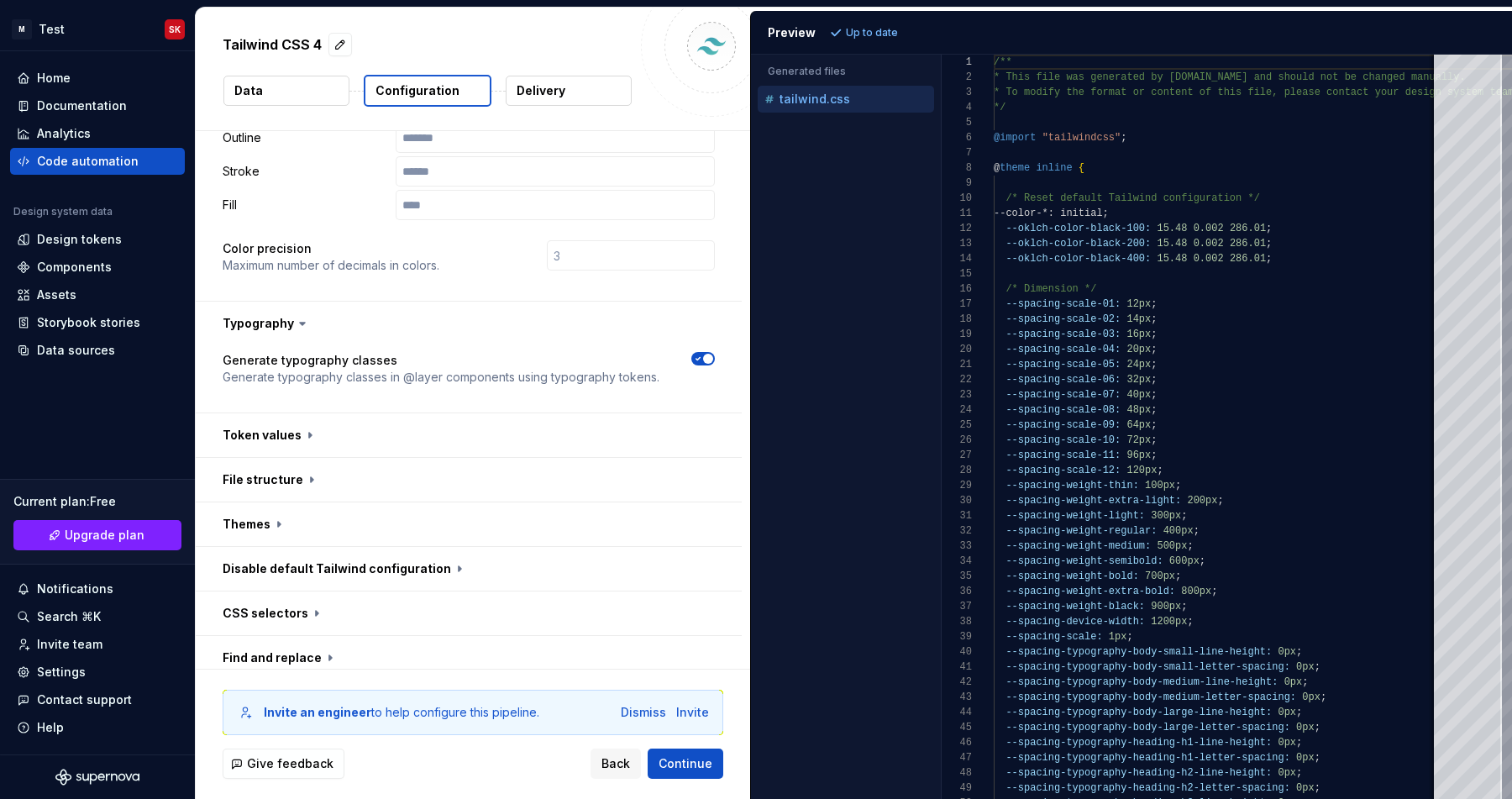
click at [537, 369] on p "Generate typography classes in @layer components using typography tokens." at bounding box center [440, 377] width 437 height 17
click at [701, 352] on div at bounding box center [702, 369] width 25 height 33
click at [560, 413] on button "button" at bounding box center [468, 435] width 546 height 44
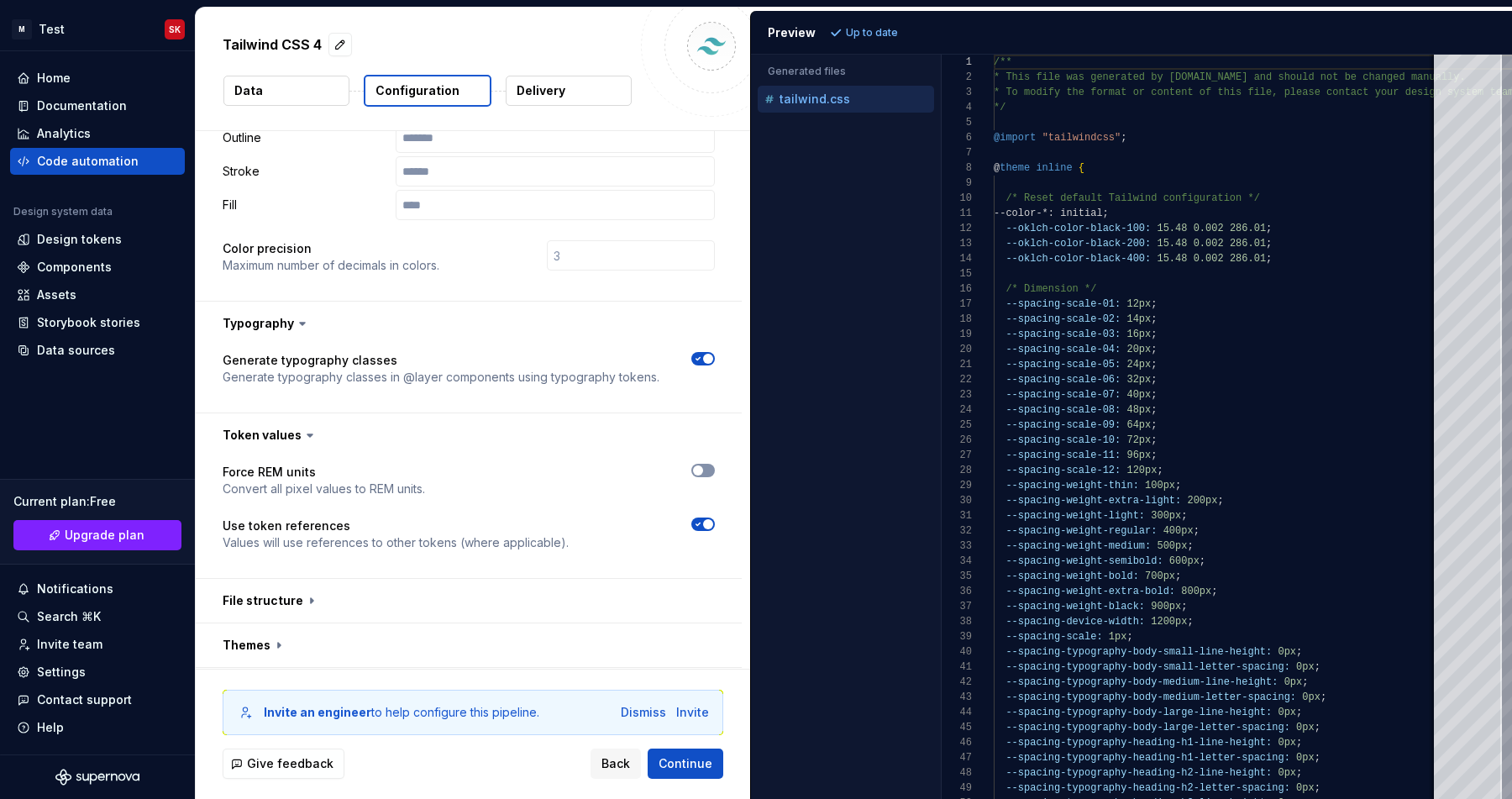
click at [703, 465] on span "button" at bounding box center [698, 470] width 10 height 10
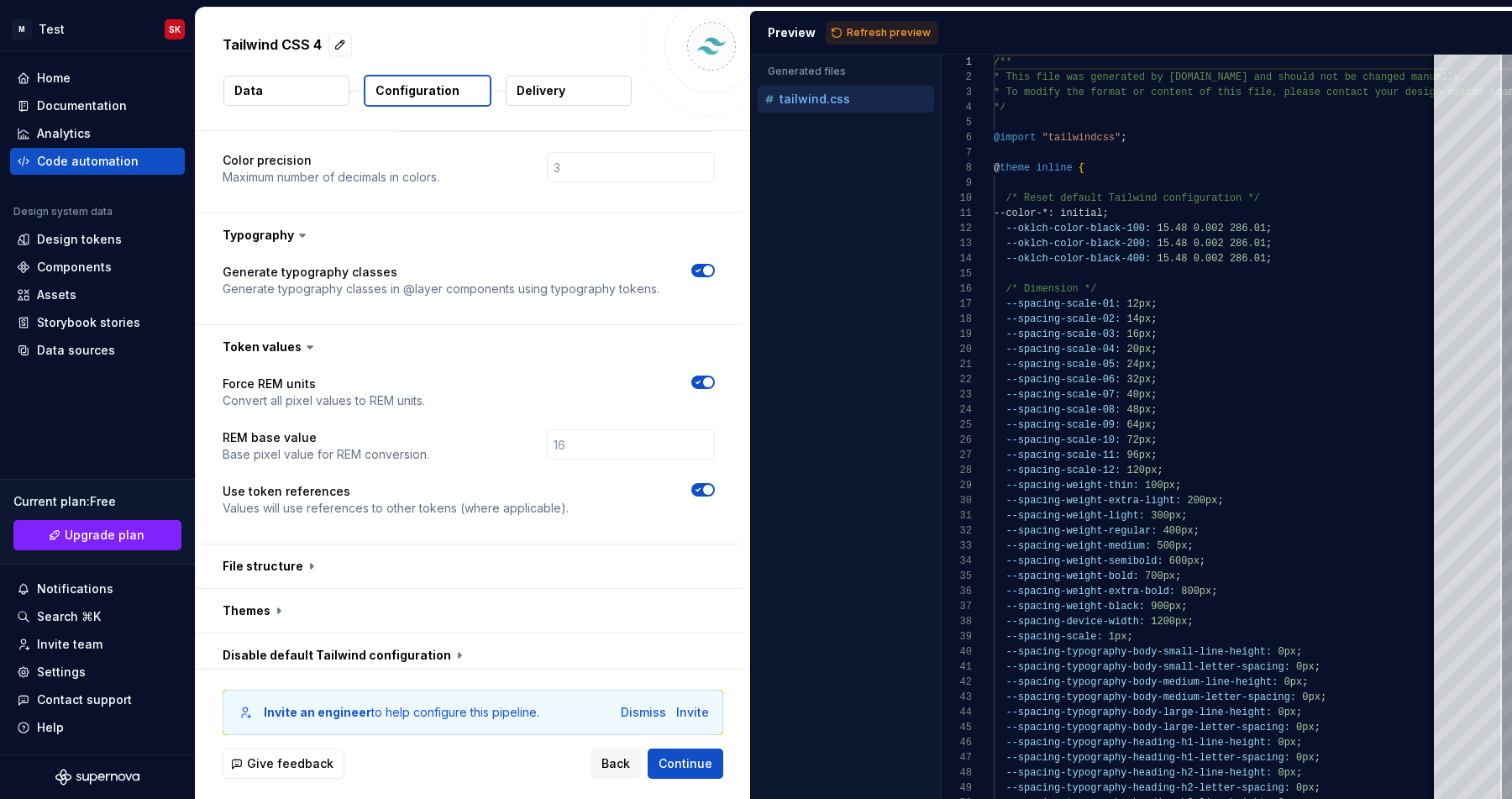
scroll to position [518, 0]
click at [539, 545] on button "button" at bounding box center [468, 564] width 546 height 44
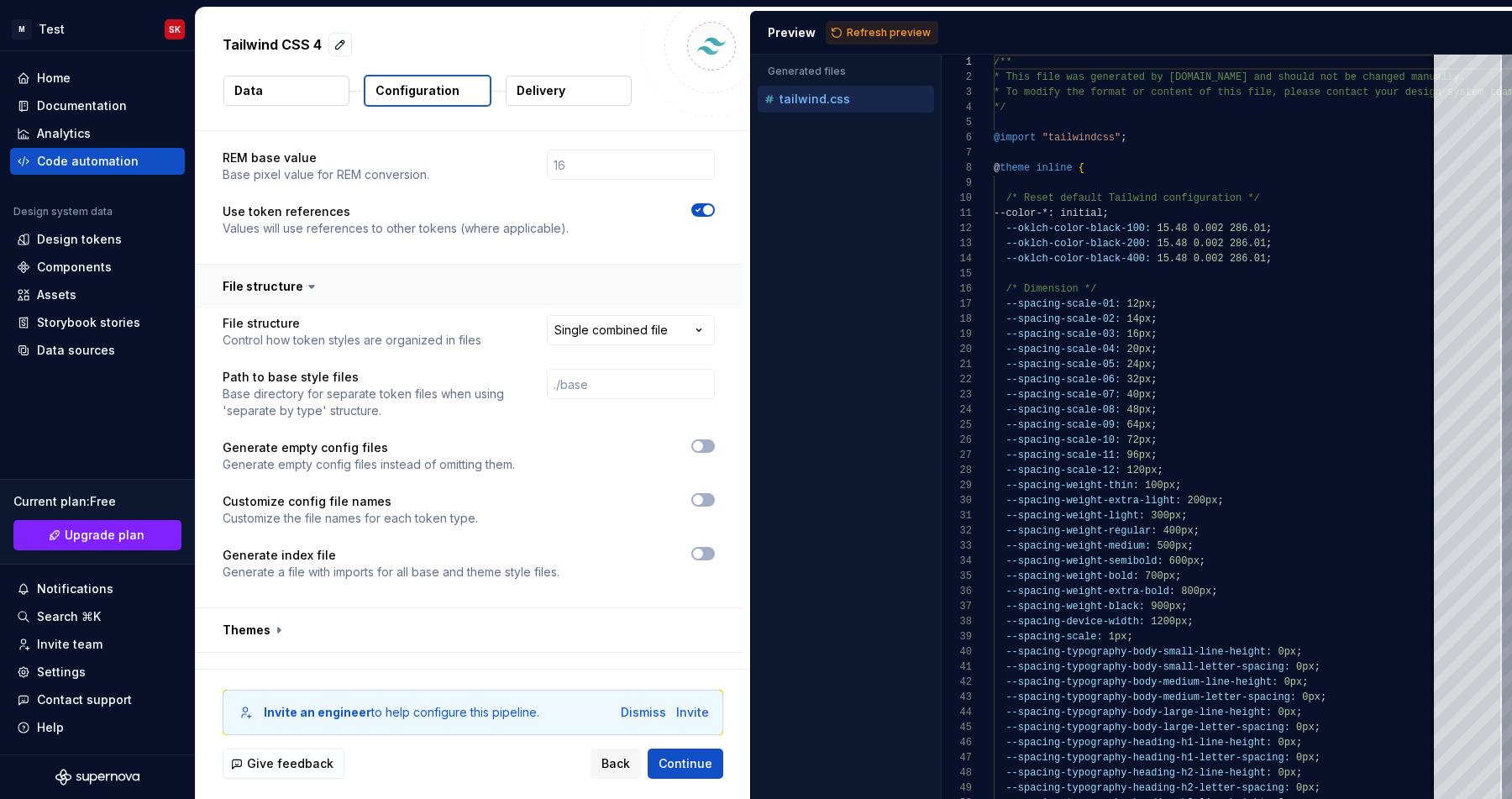
scroll to position [797, 0]
click at [623, 286] on html "**********" at bounding box center [756, 400] width 1512 height 799
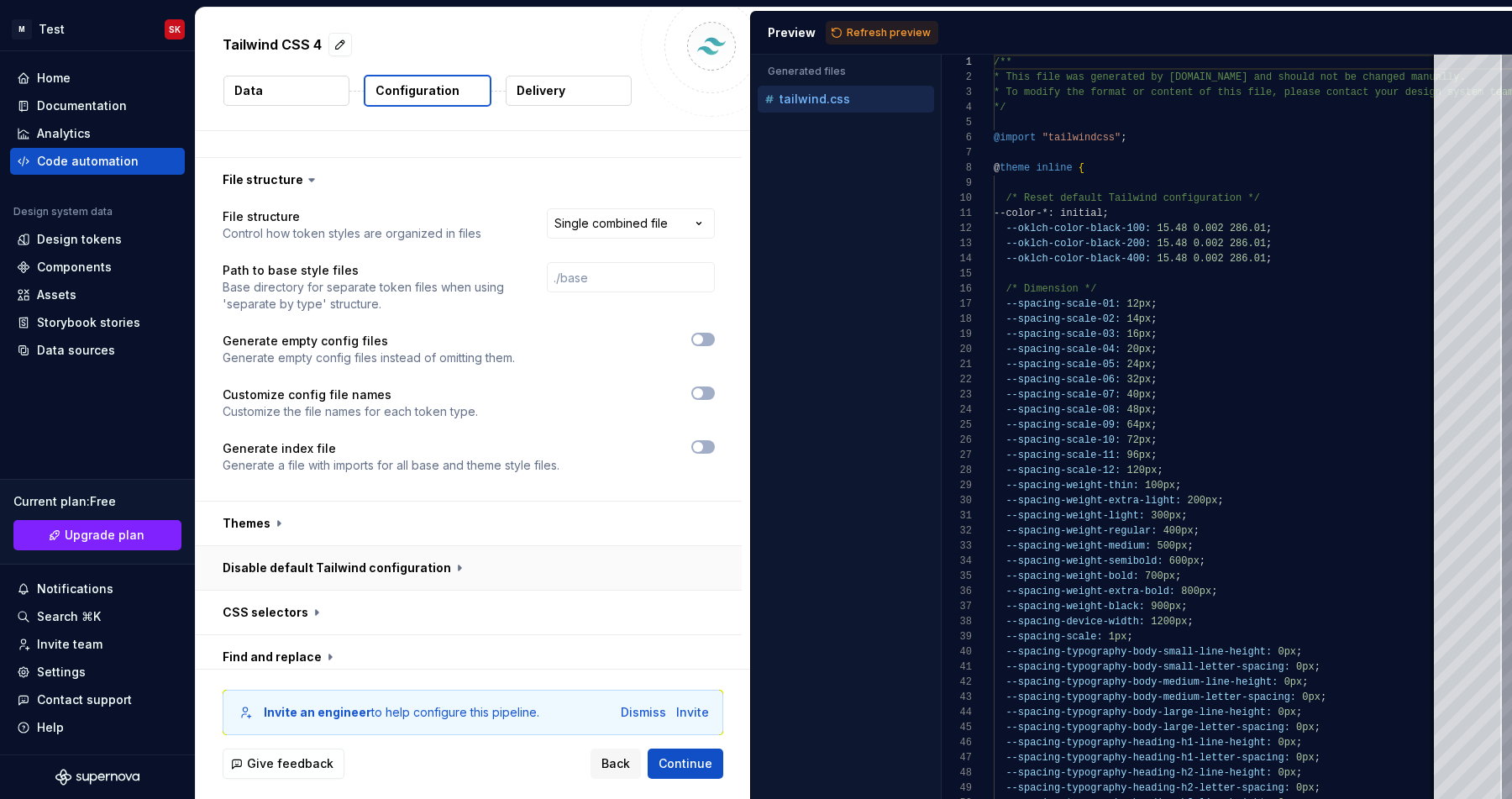
scroll to position [970, 0]
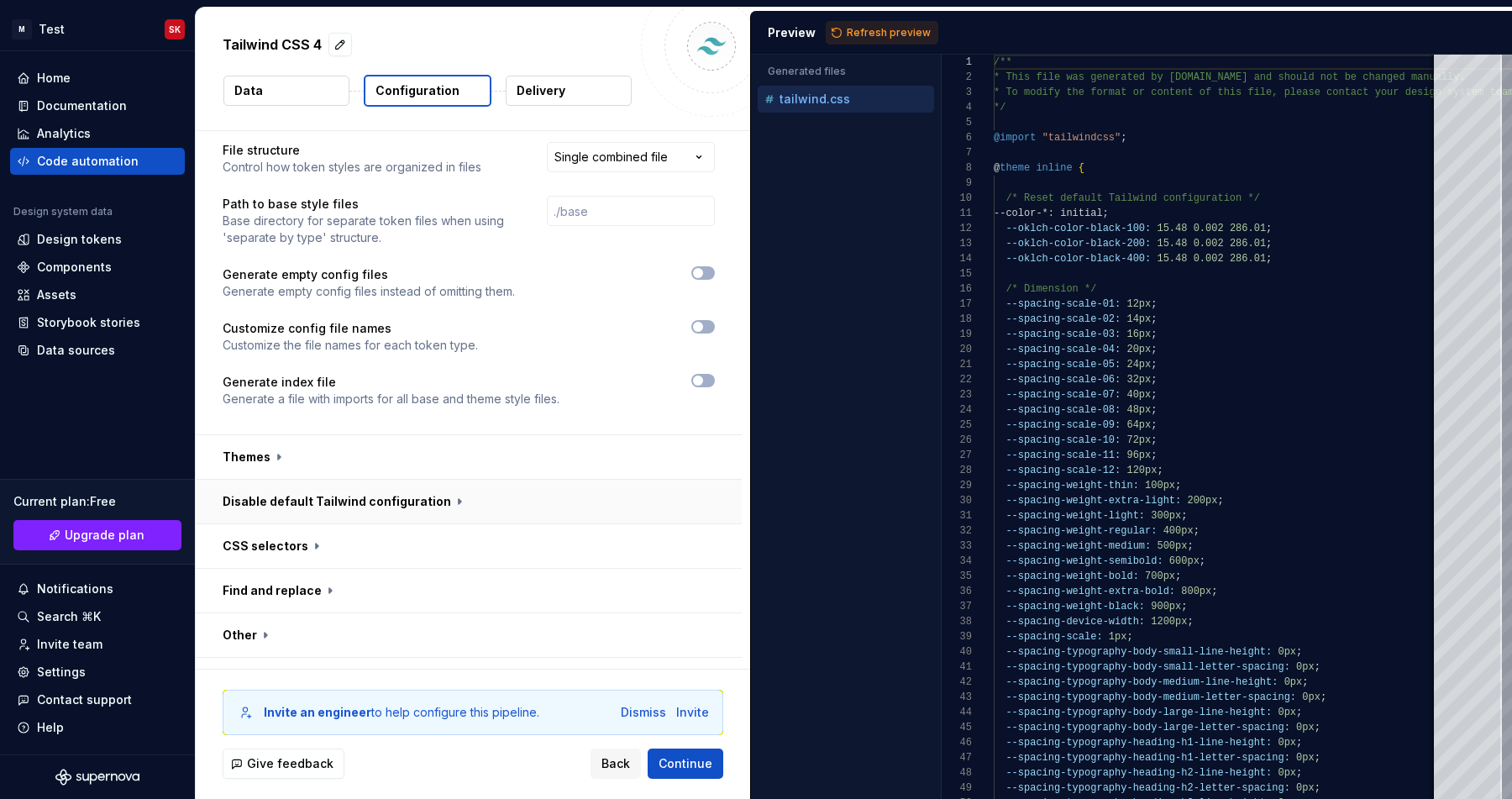
click at [571, 479] on button "button" at bounding box center [468, 501] width 546 height 44
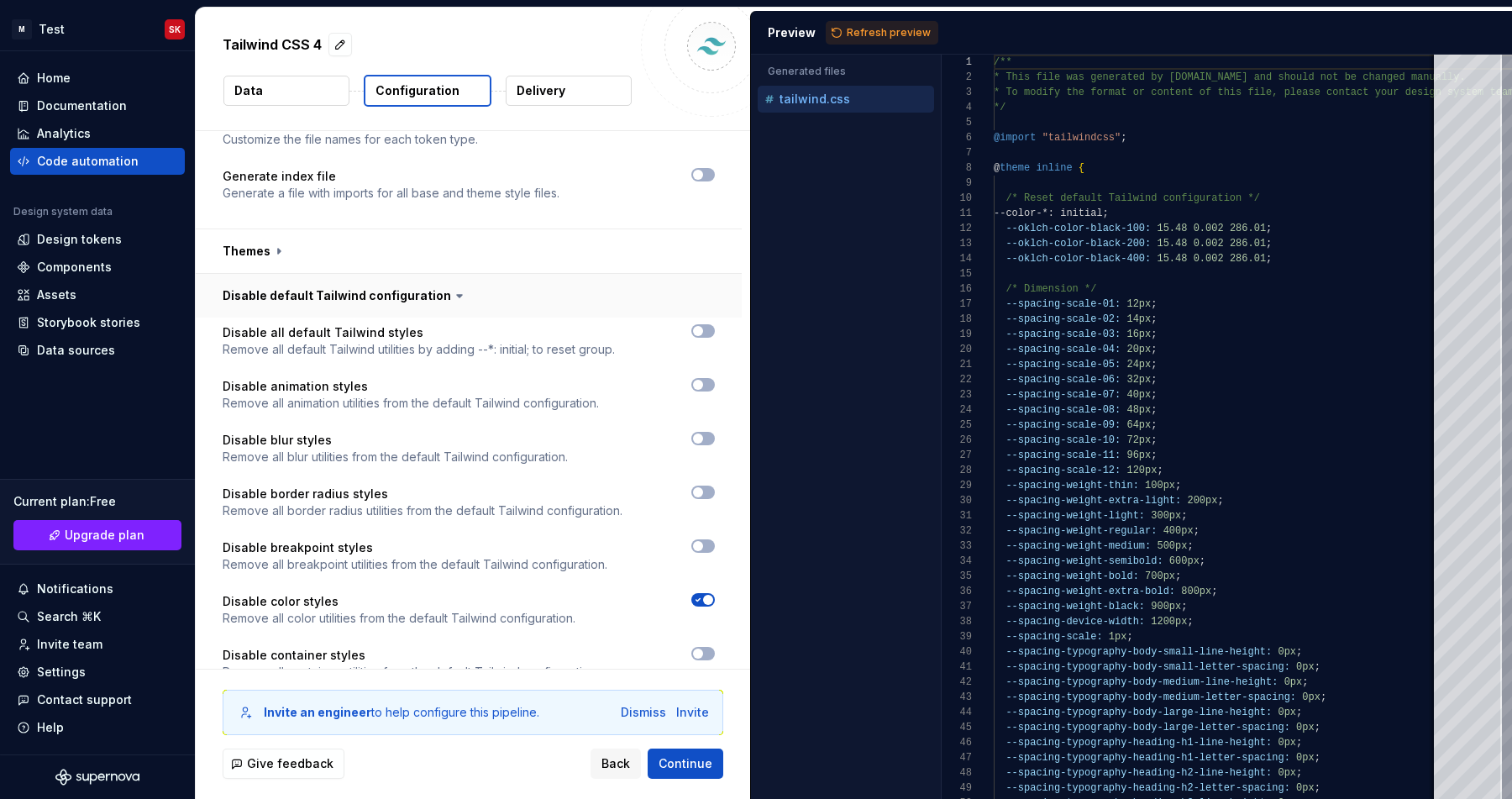
scroll to position [1175, 0]
click at [688, 759] on span "Continue" at bounding box center [685, 764] width 54 height 17
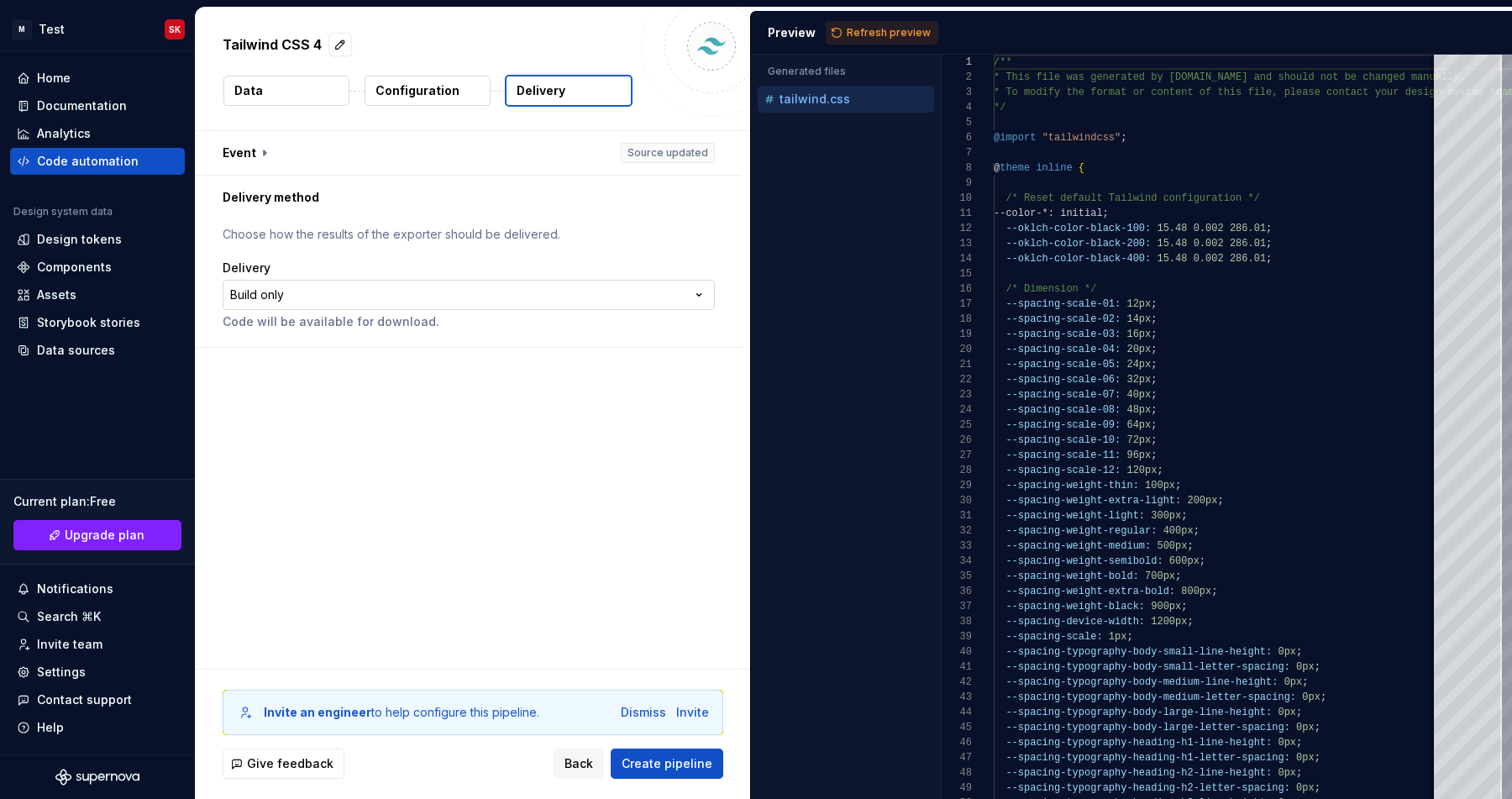
click at [343, 303] on html "**********" at bounding box center [756, 400] width 1512 height 799
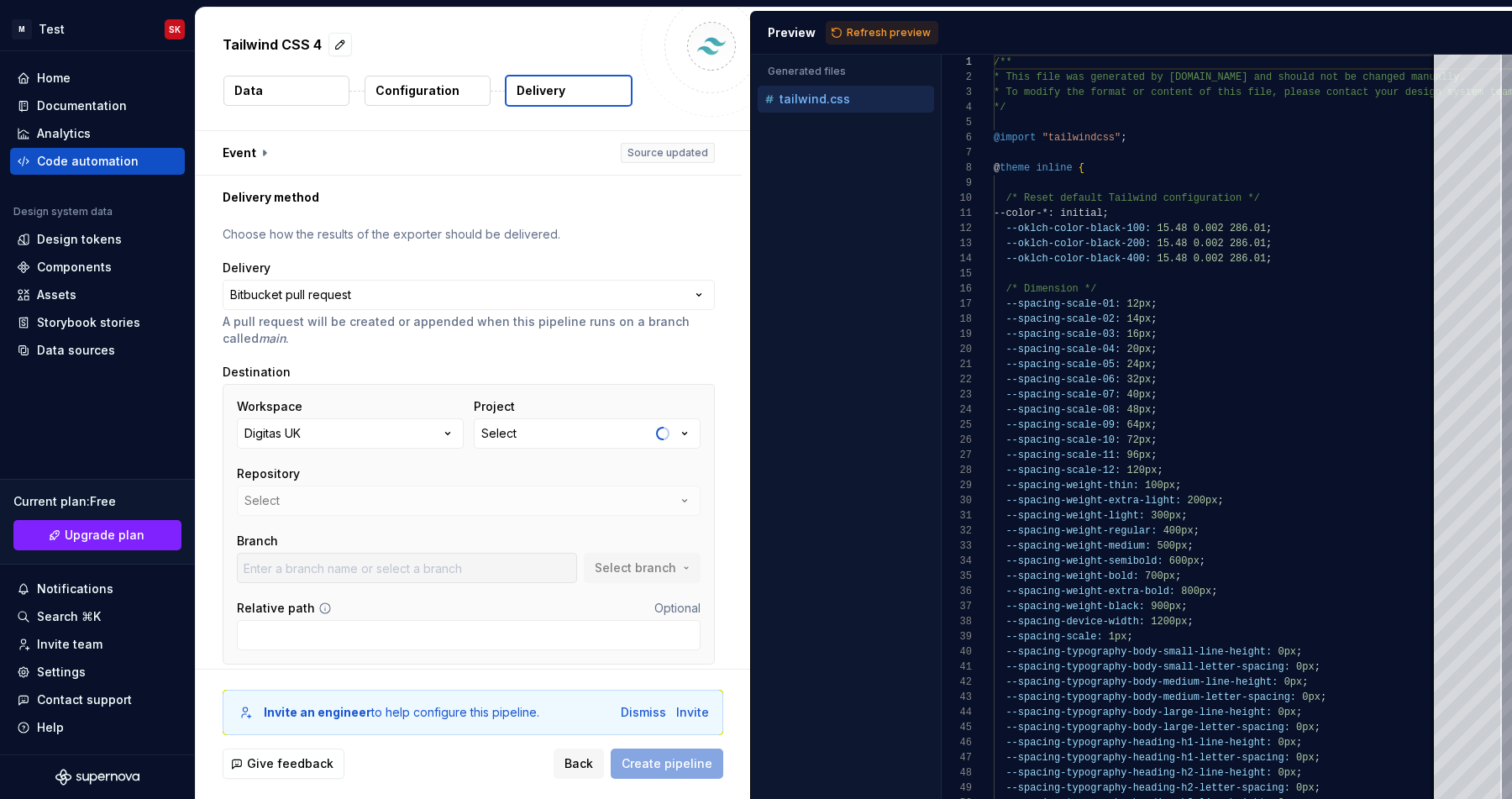
click at [523, 425] on button "Select" at bounding box center [587, 433] width 227 height 31
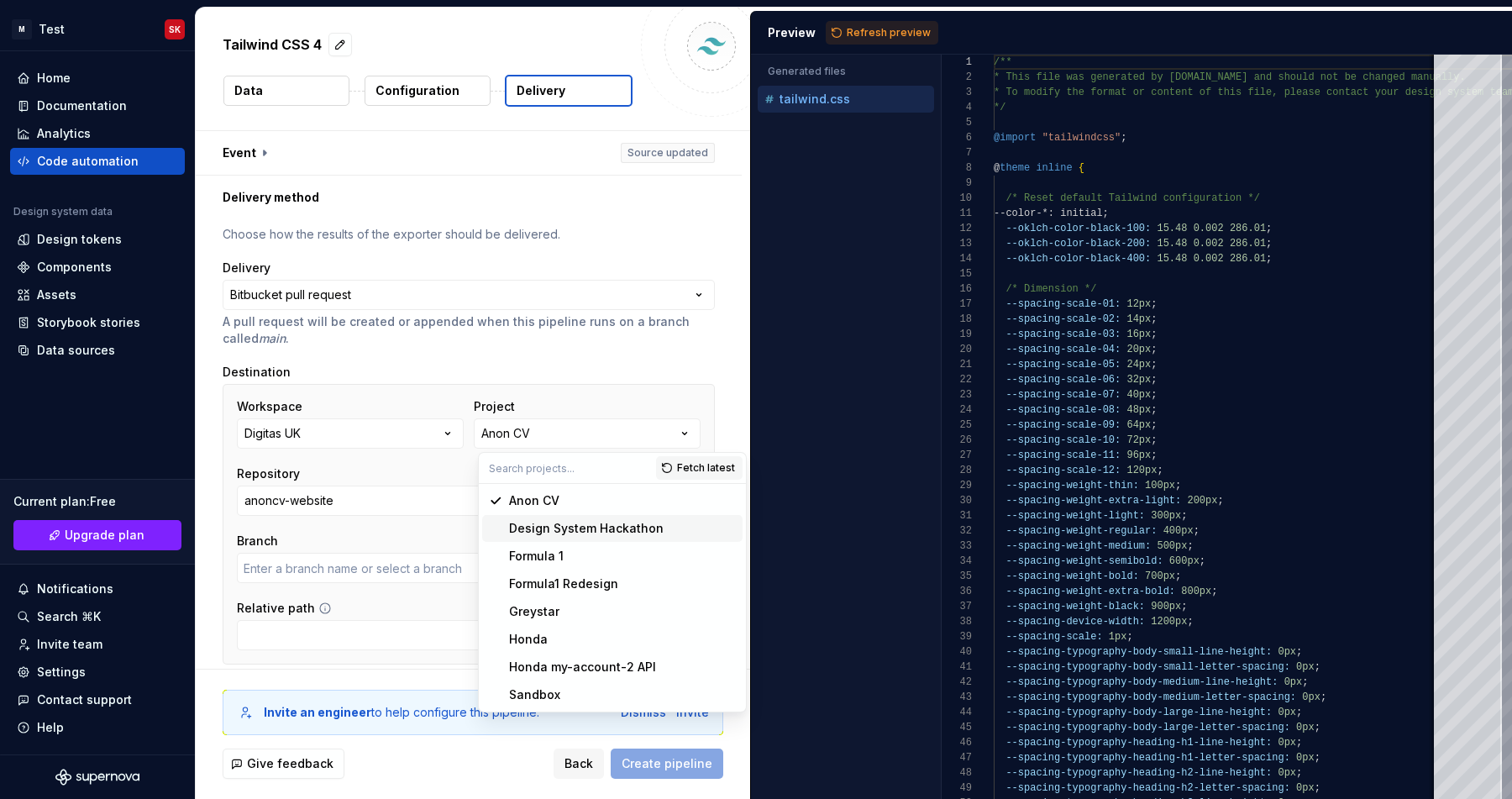
click at [531, 523] on div "Design System Hackathon" at bounding box center [586, 528] width 155 height 17
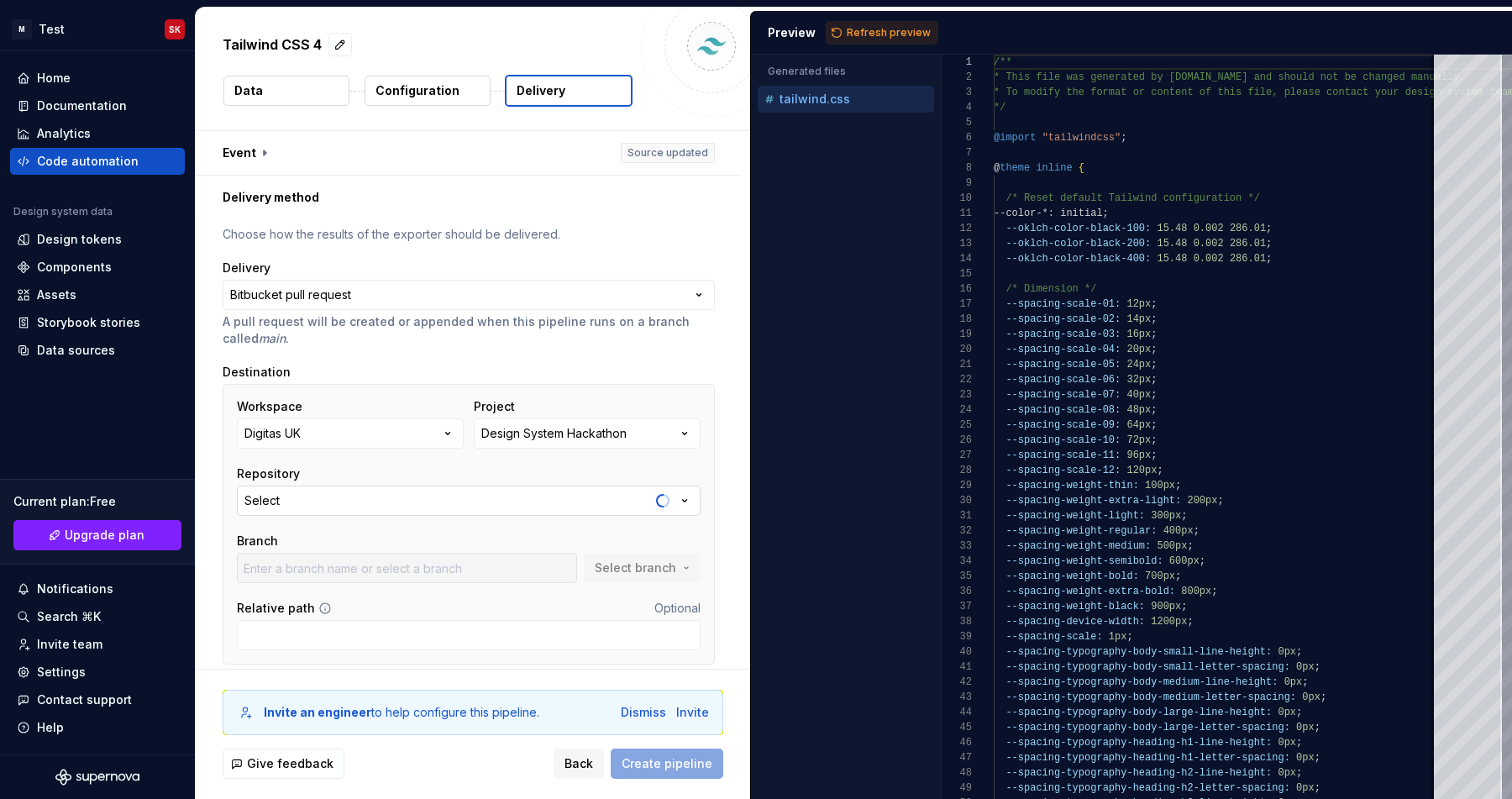
click at [496, 496] on button "Select" at bounding box center [469, 501] width 464 height 31
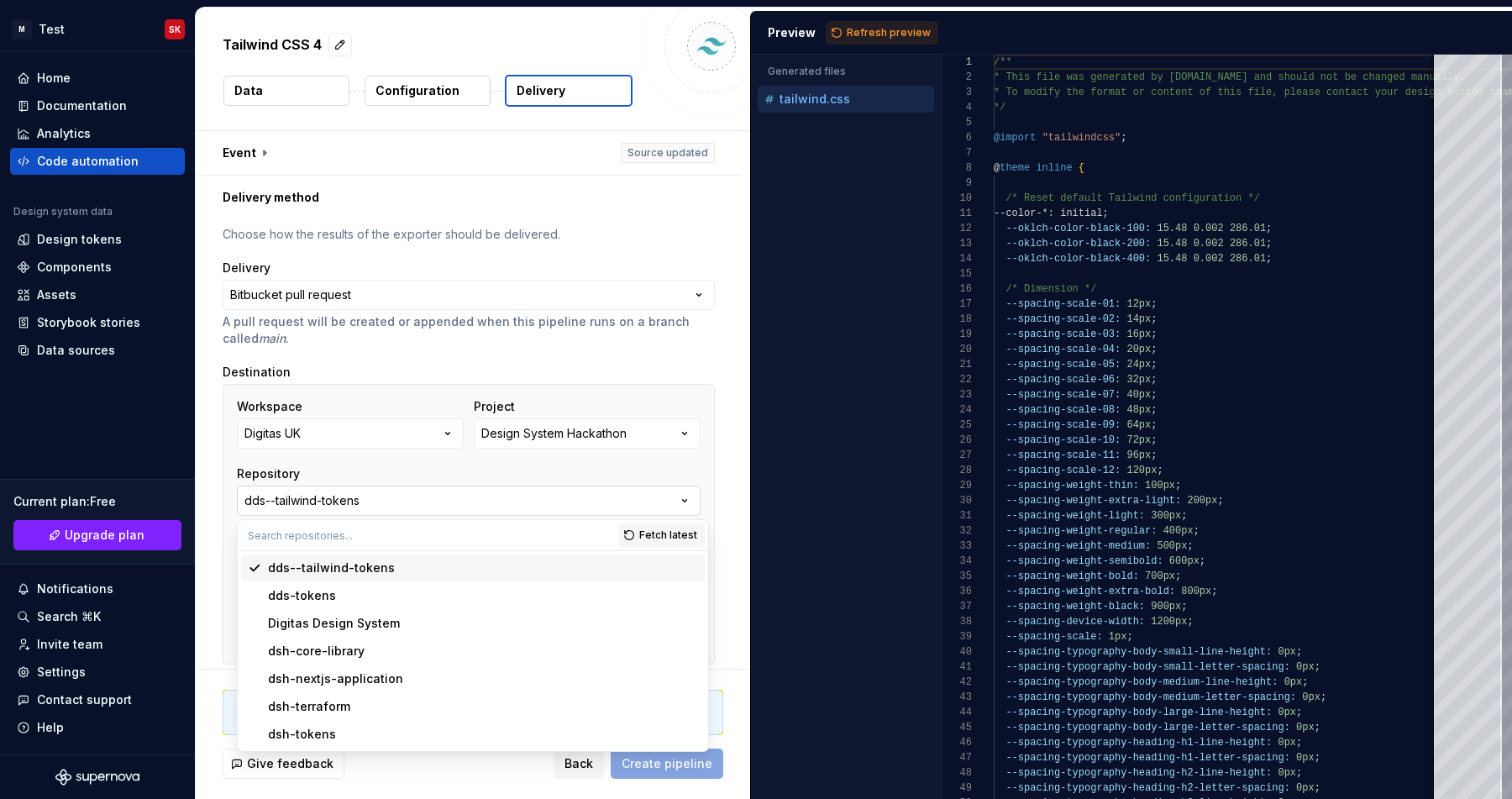
type input "main"
click at [481, 586] on span "dds-tokens" at bounding box center [473, 595] width 464 height 27
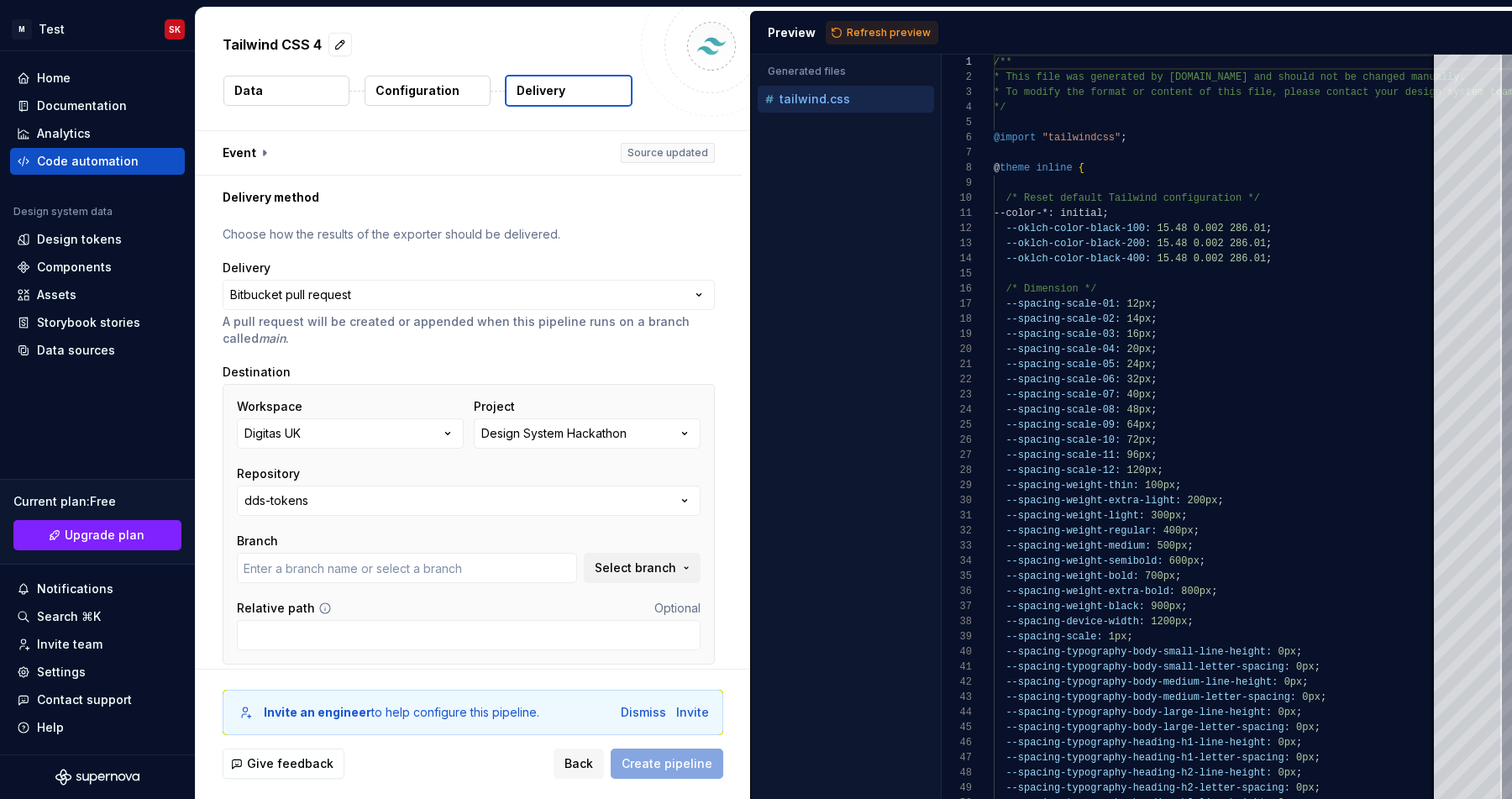
type input "main"
click at [441, 630] on input "Relative path" at bounding box center [469, 635] width 464 height 31
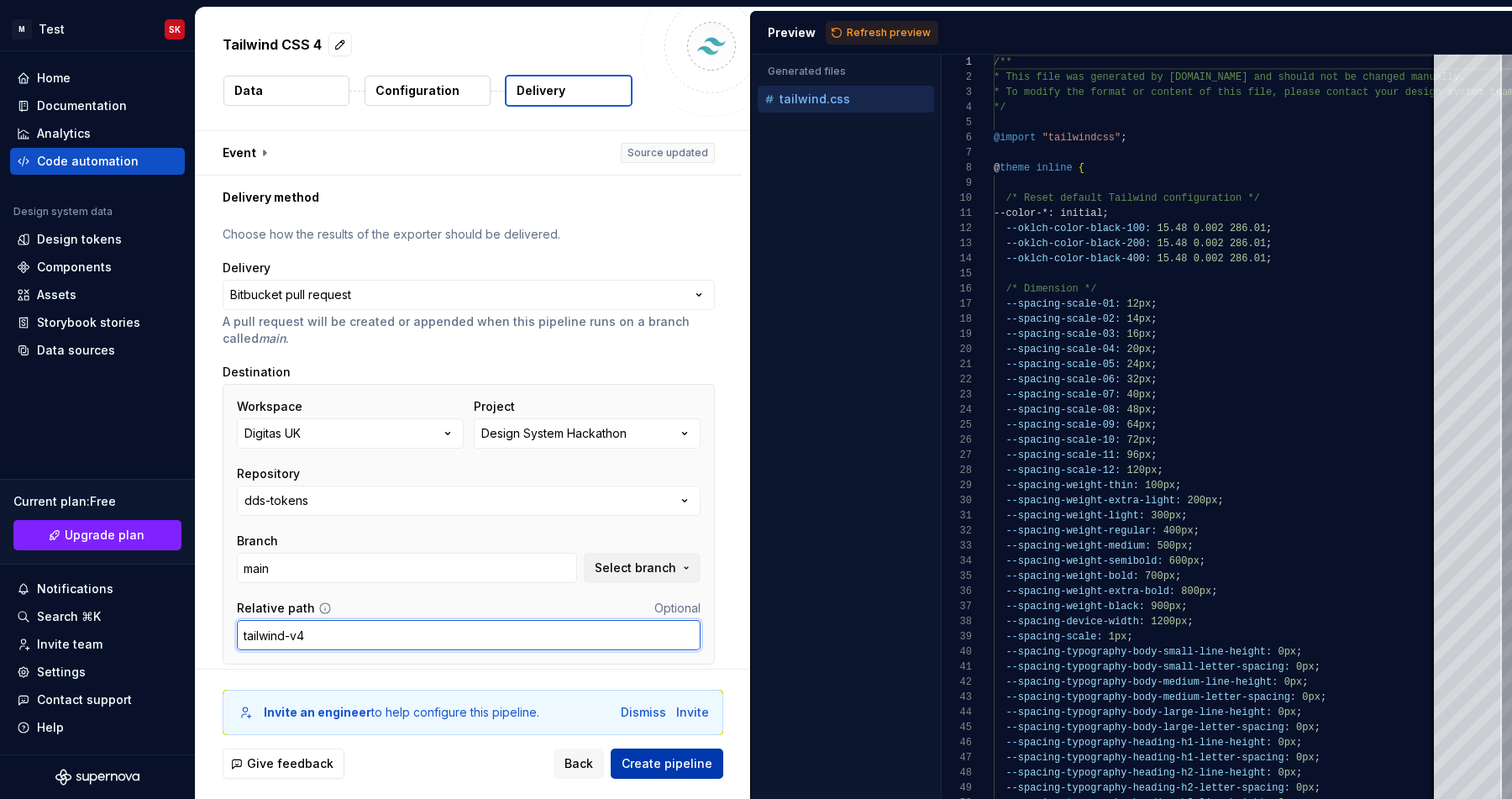
type input "tailwind-v4"
click at [654, 762] on span "Create pipeline" at bounding box center [667, 764] width 91 height 17
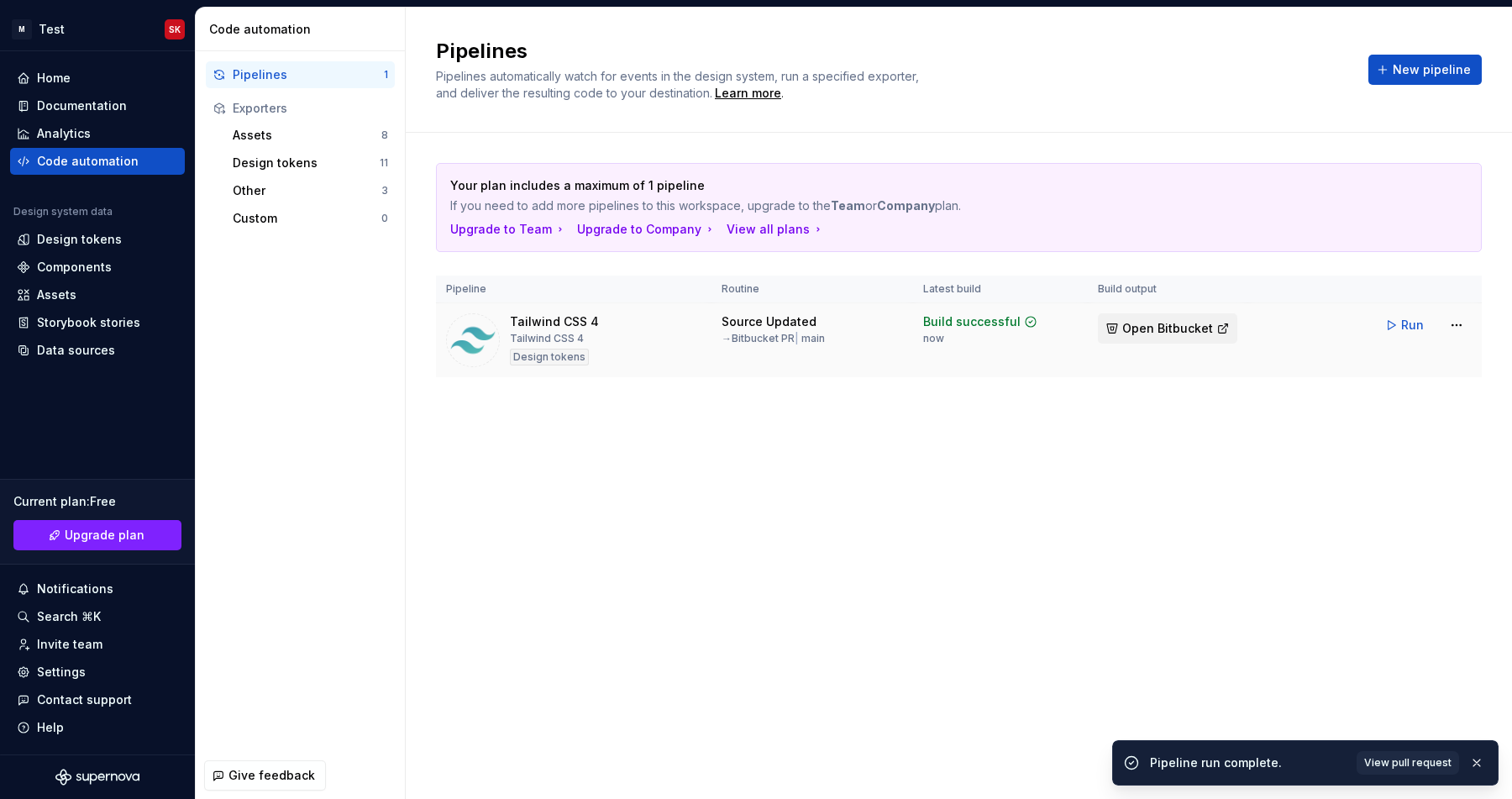
click at [1159, 333] on span "Open Bitbucket" at bounding box center [1168, 328] width 91 height 17
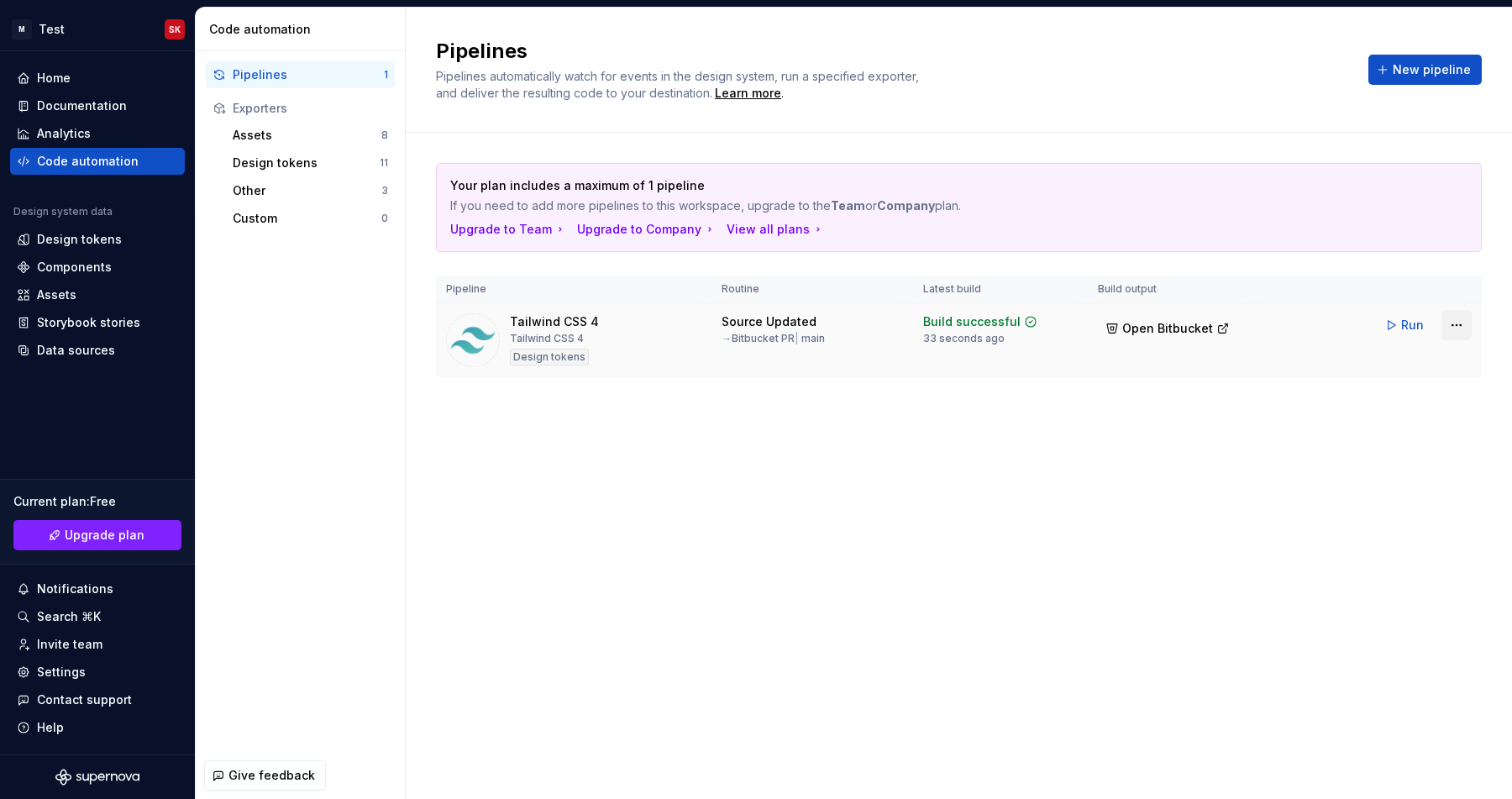
click at [1455, 327] on html "M Test SK Home Documentation Analytics Code automation Design system data Desig…" at bounding box center [756, 400] width 1512 height 799
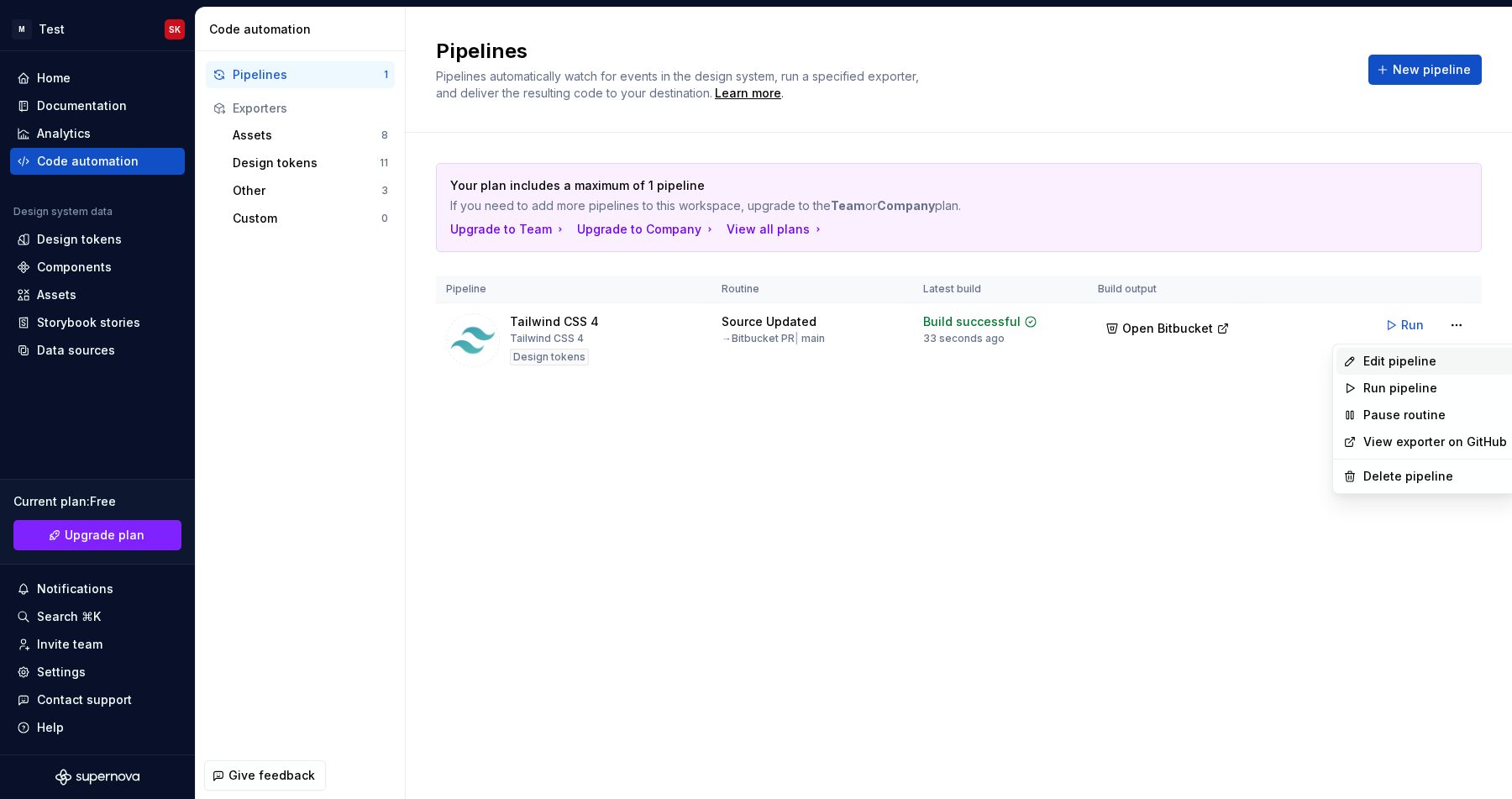
click at [1425, 358] on div "Edit pipeline" at bounding box center [1435, 361] width 144 height 17
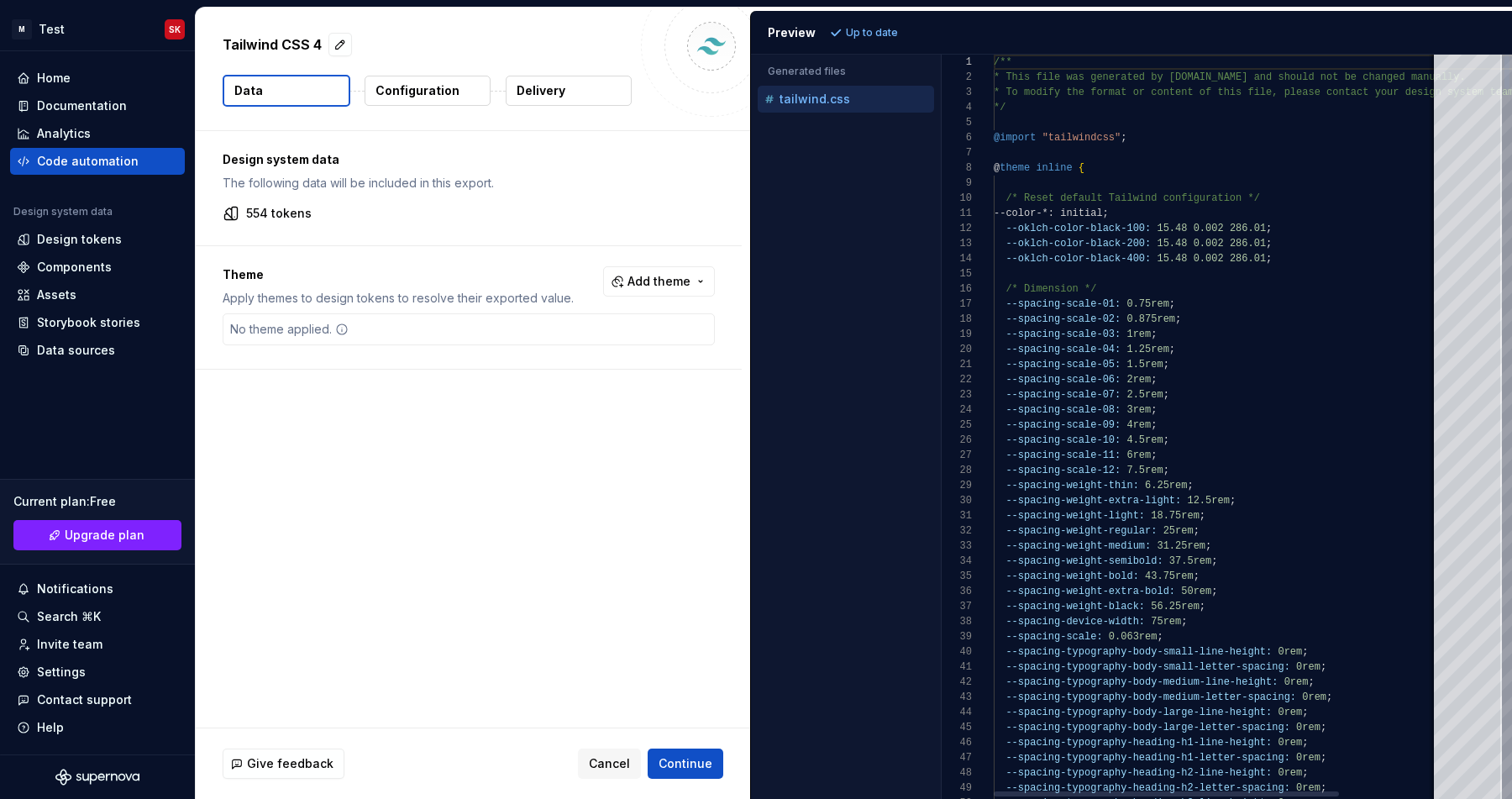
click at [441, 102] on button "Configuration" at bounding box center [427, 91] width 126 height 31
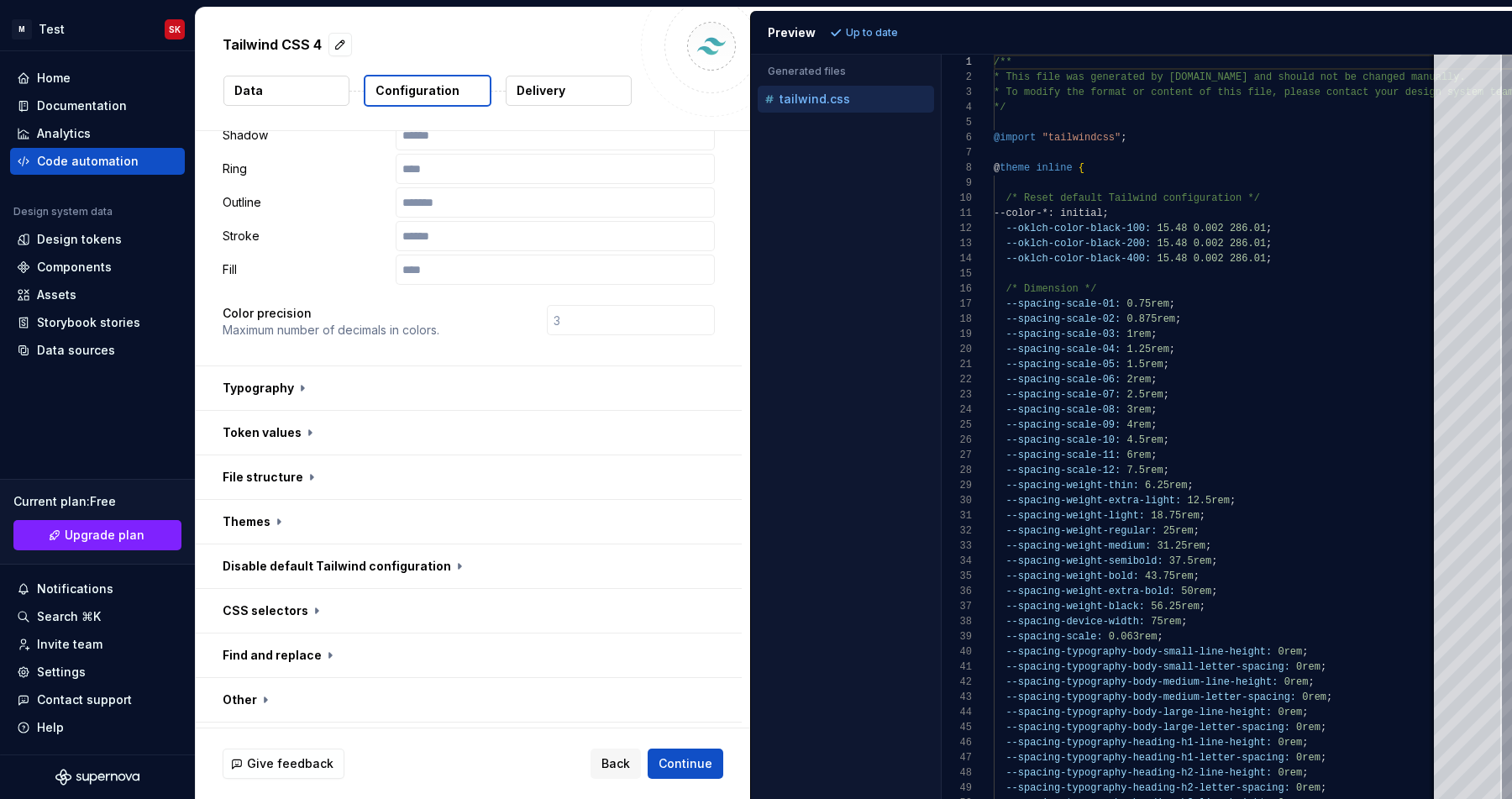
scroll to position [370, 0]
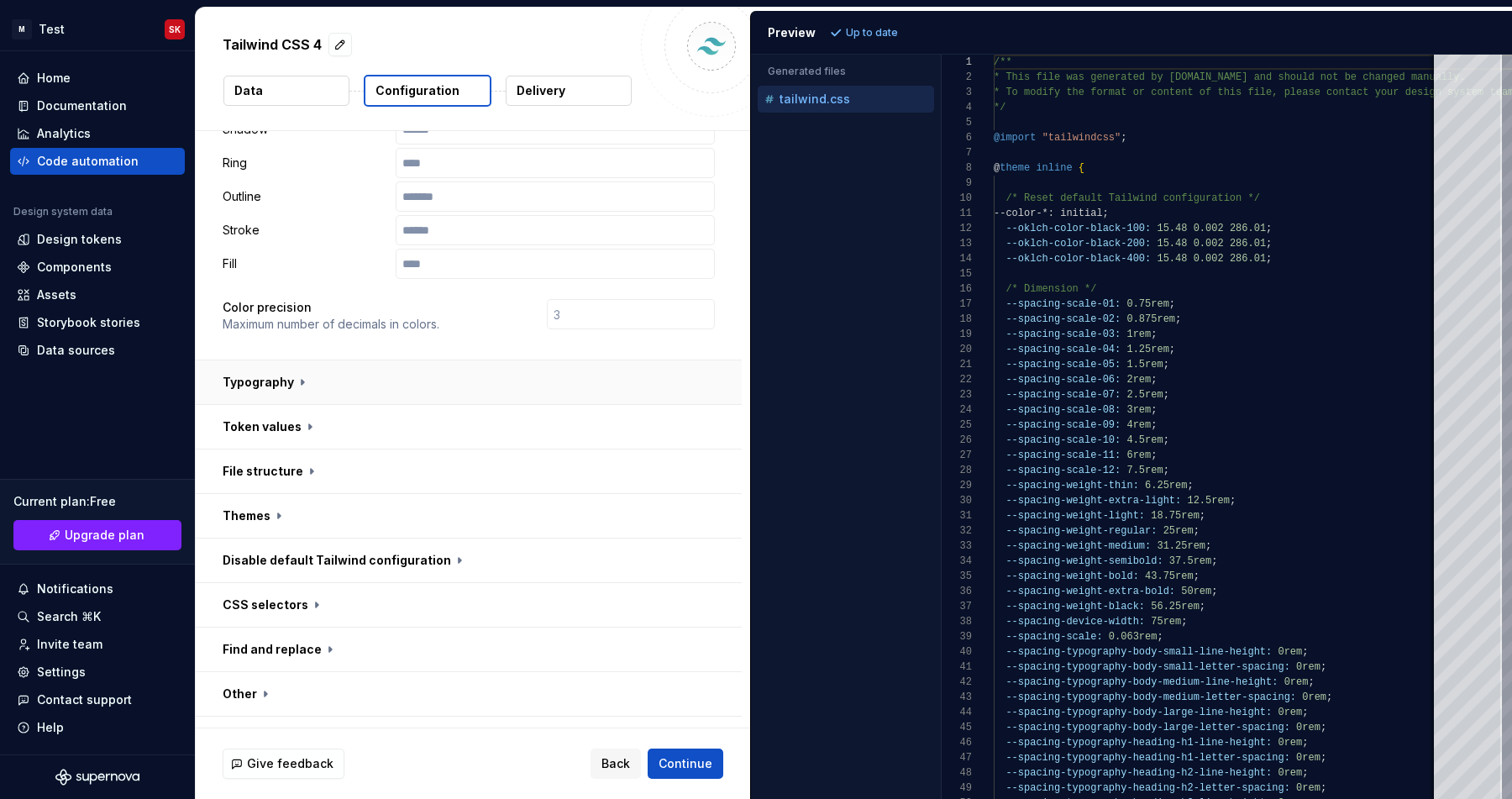
click at [452, 361] on button "button" at bounding box center [468, 382] width 546 height 44
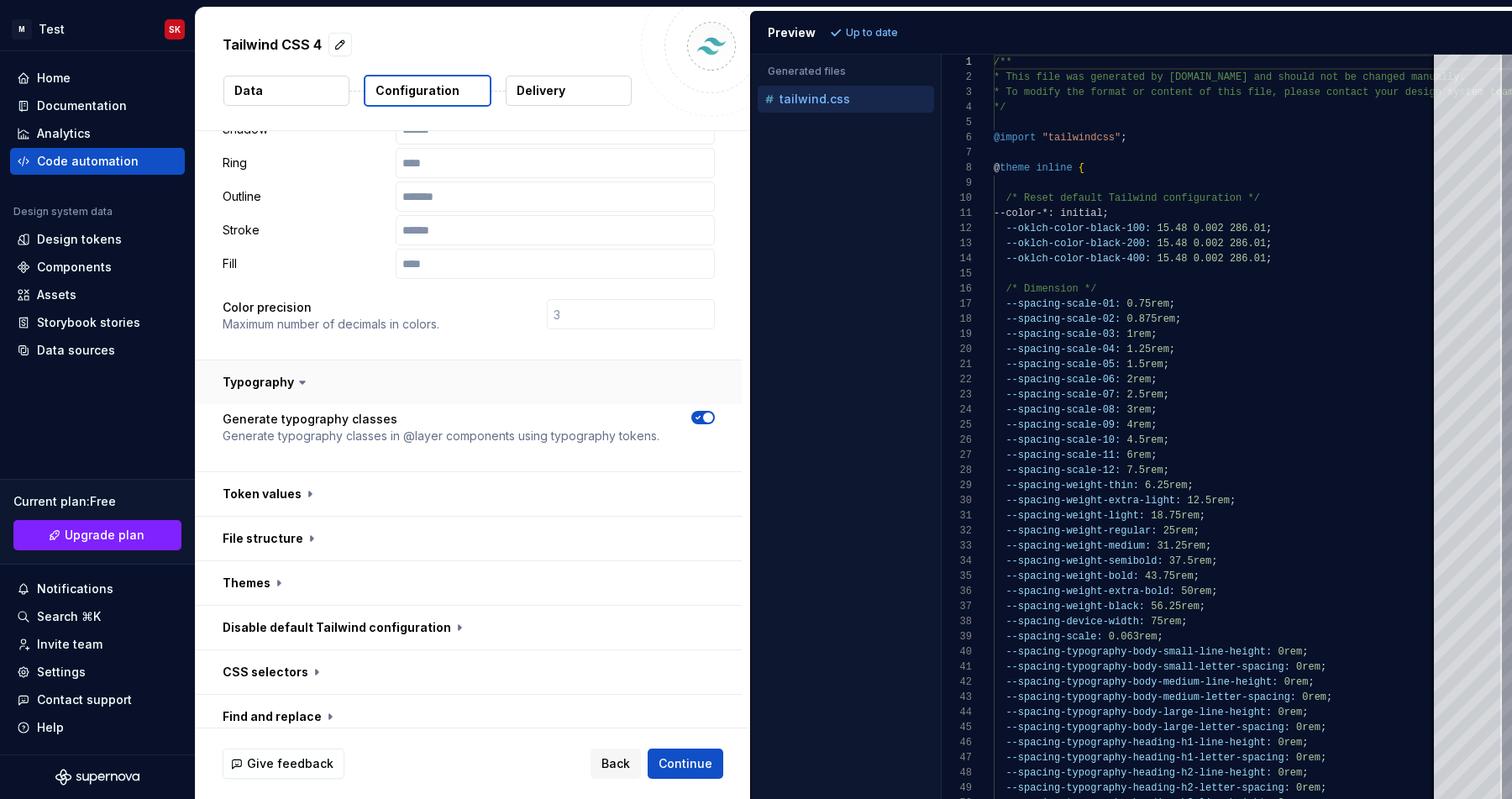
click at [452, 361] on button "button" at bounding box center [468, 382] width 546 height 44
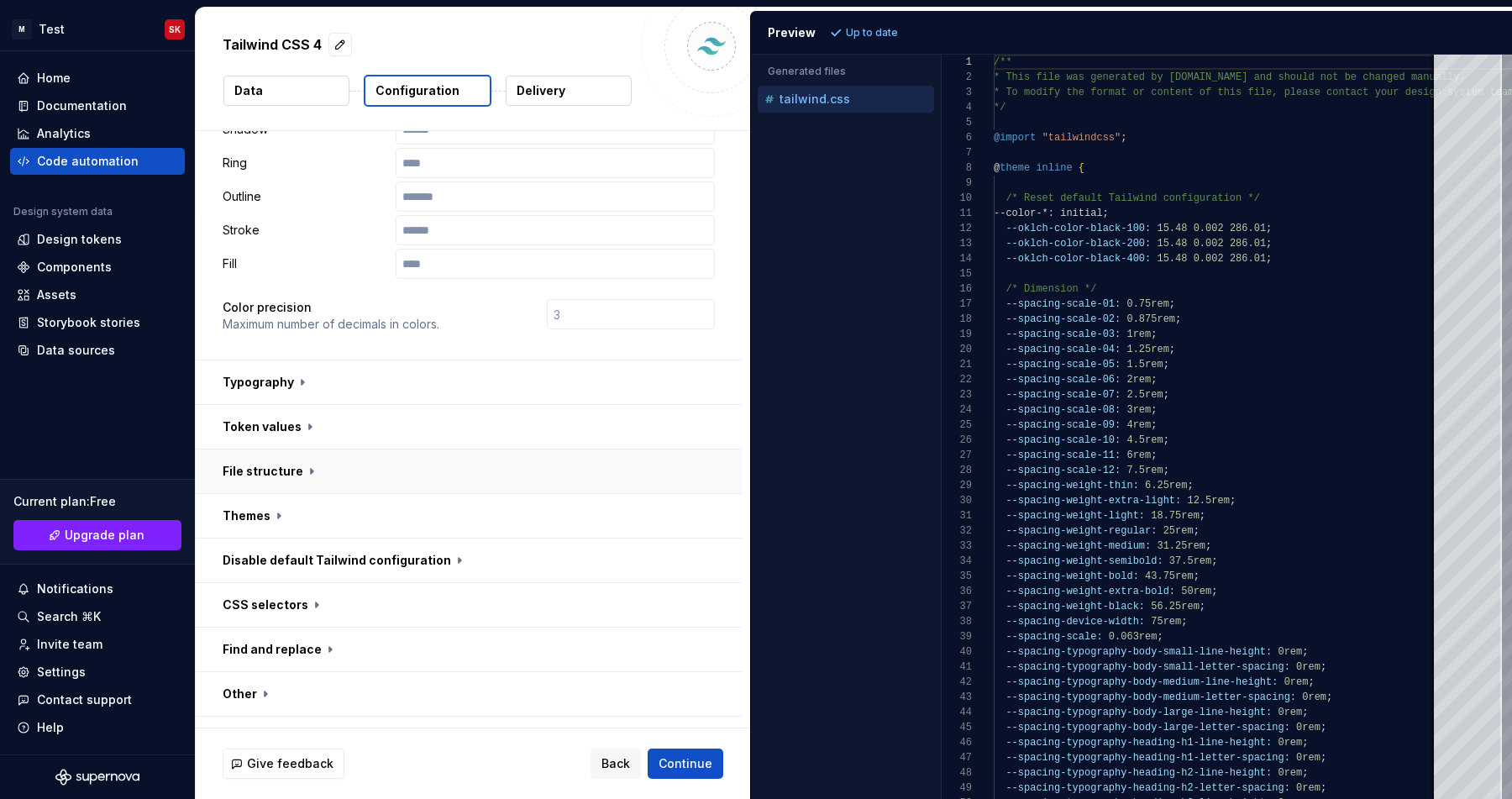
click at [452, 450] on button "button" at bounding box center [468, 471] width 546 height 44
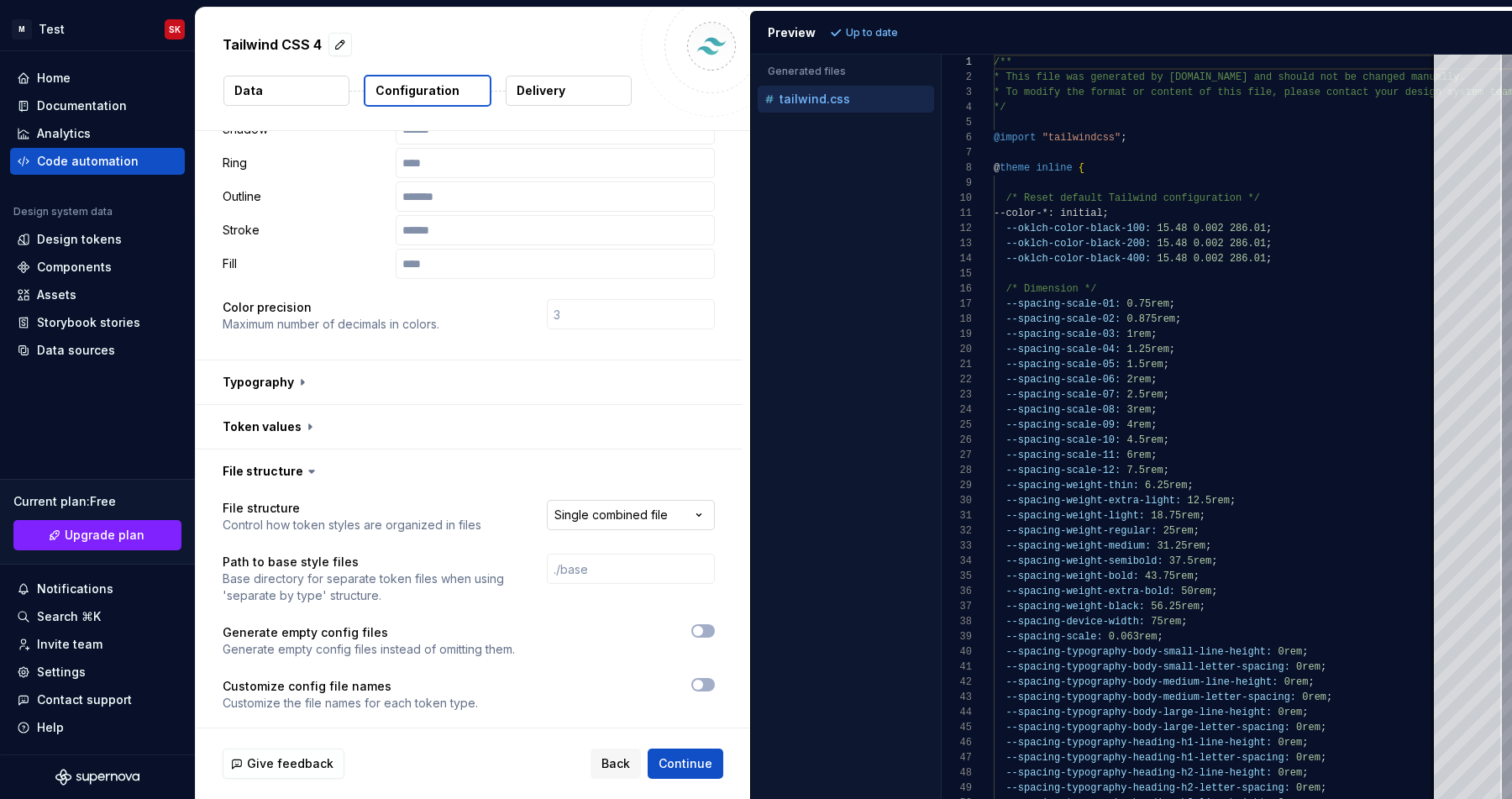
click at [650, 496] on body "**********" at bounding box center [756, 400] width 1512 height 799
select select "**********"
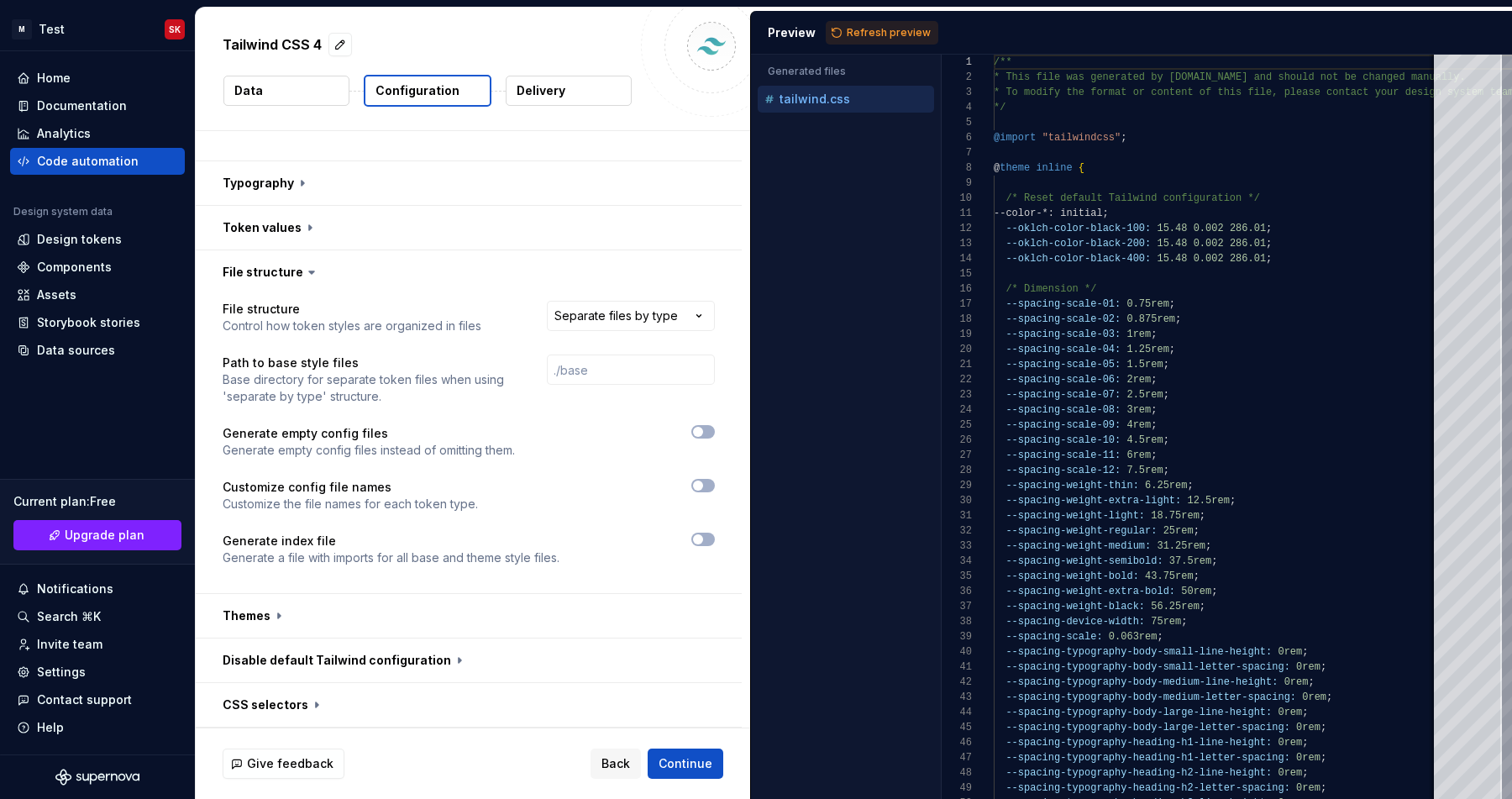
scroll to position [668, 0]
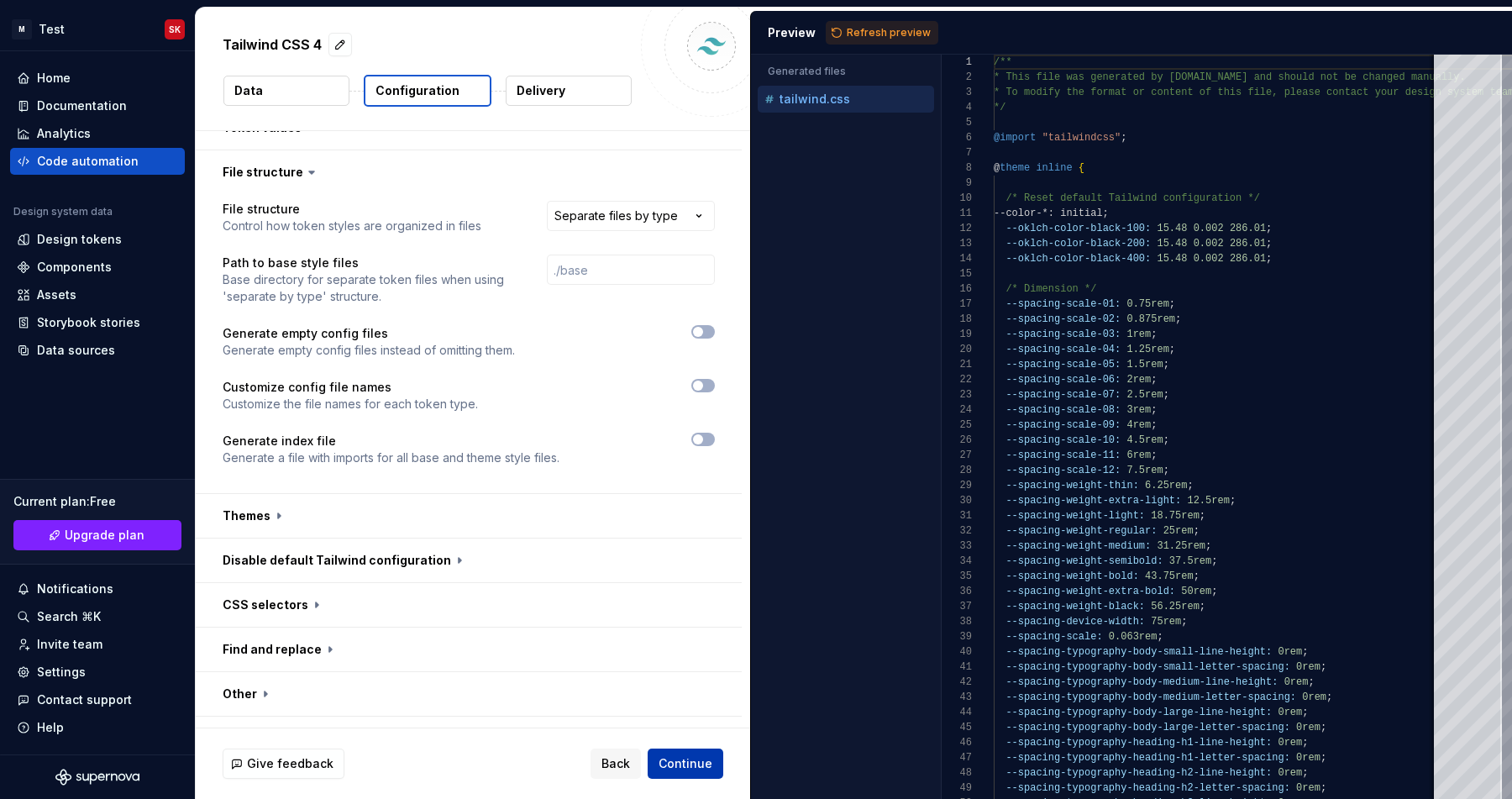
click at [689, 758] on span "Continue" at bounding box center [685, 764] width 54 height 17
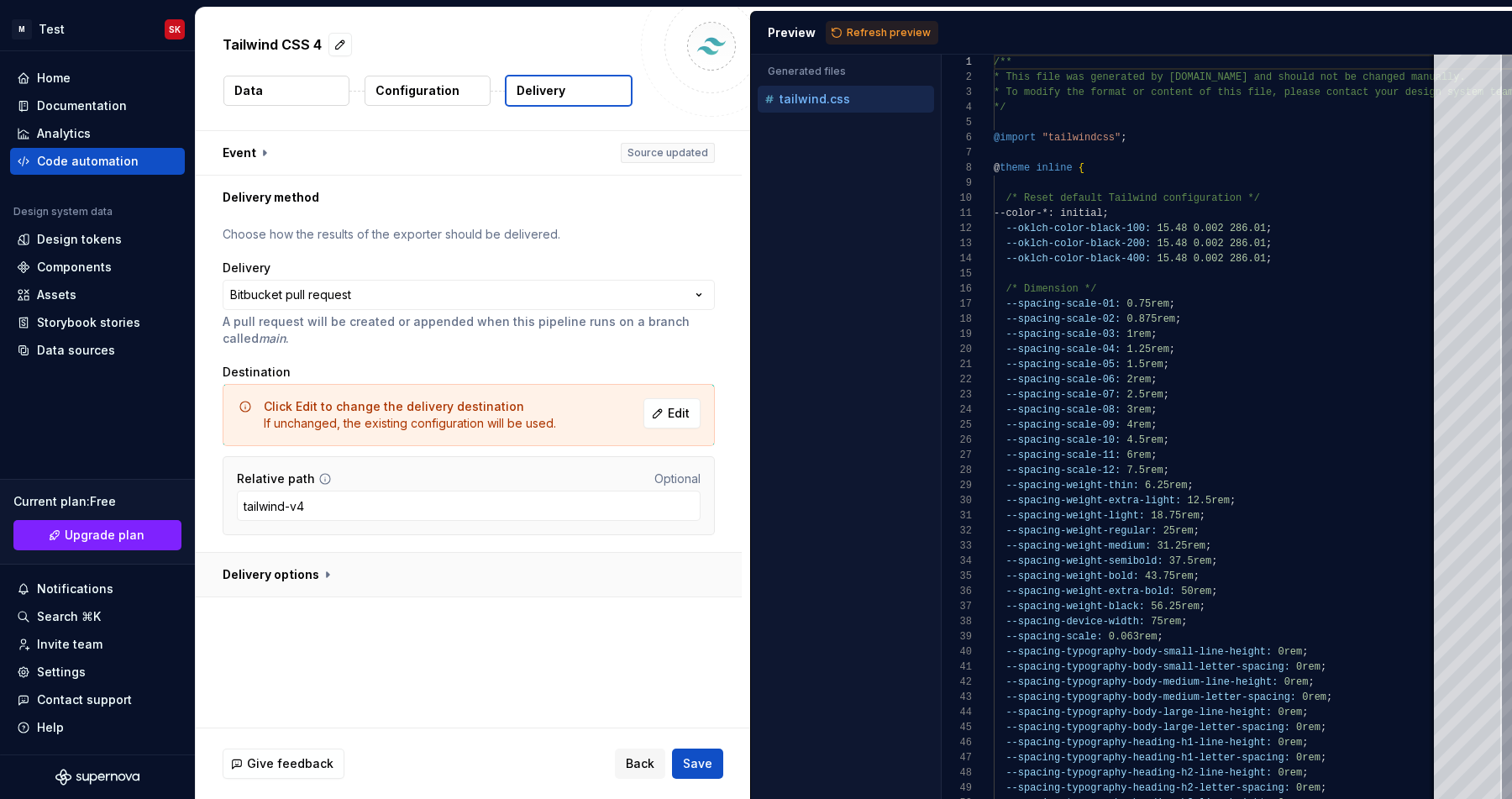
click at [470, 576] on button "button" at bounding box center [468, 574] width 546 height 44
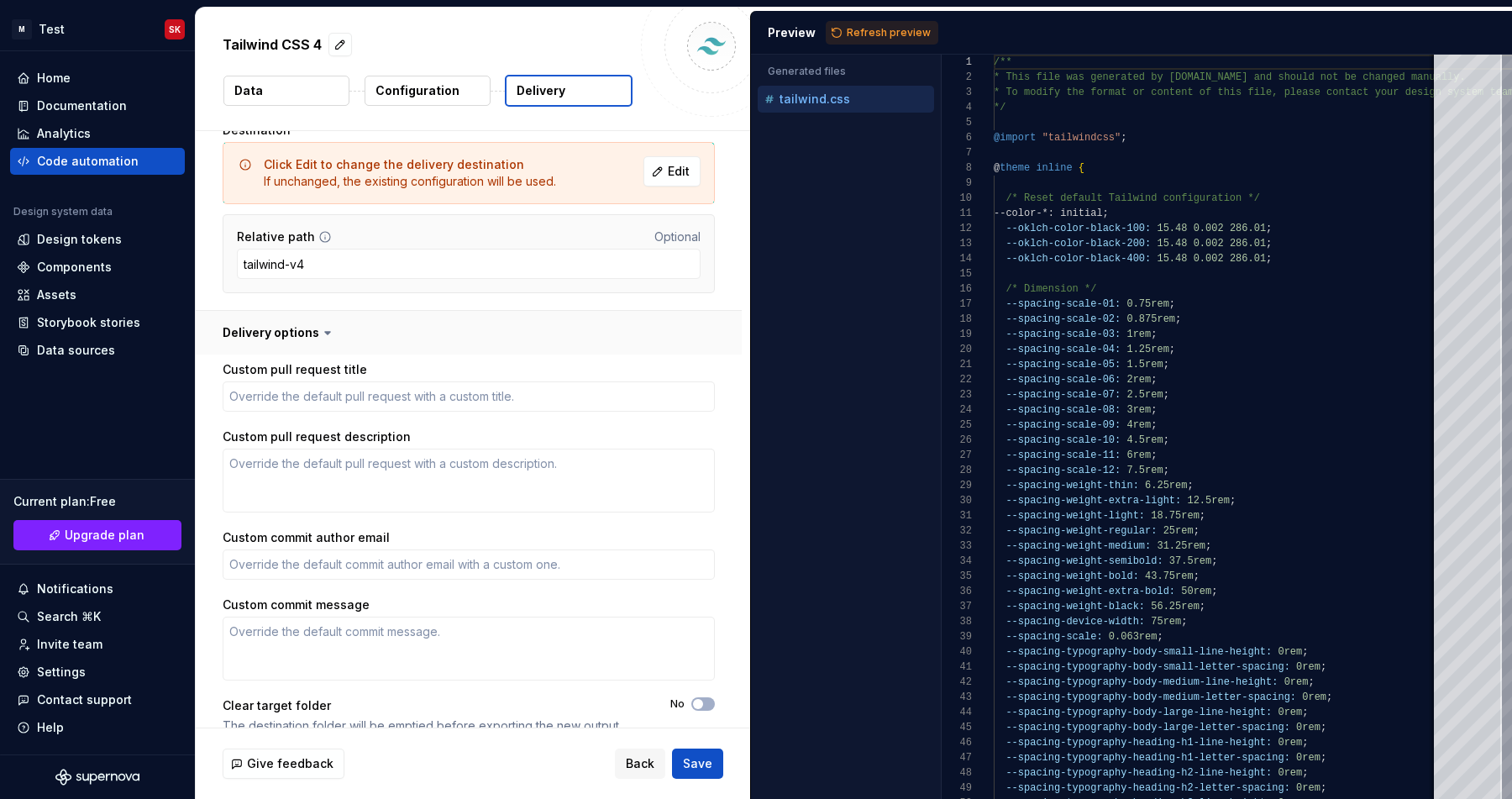
scroll to position [266, 0]
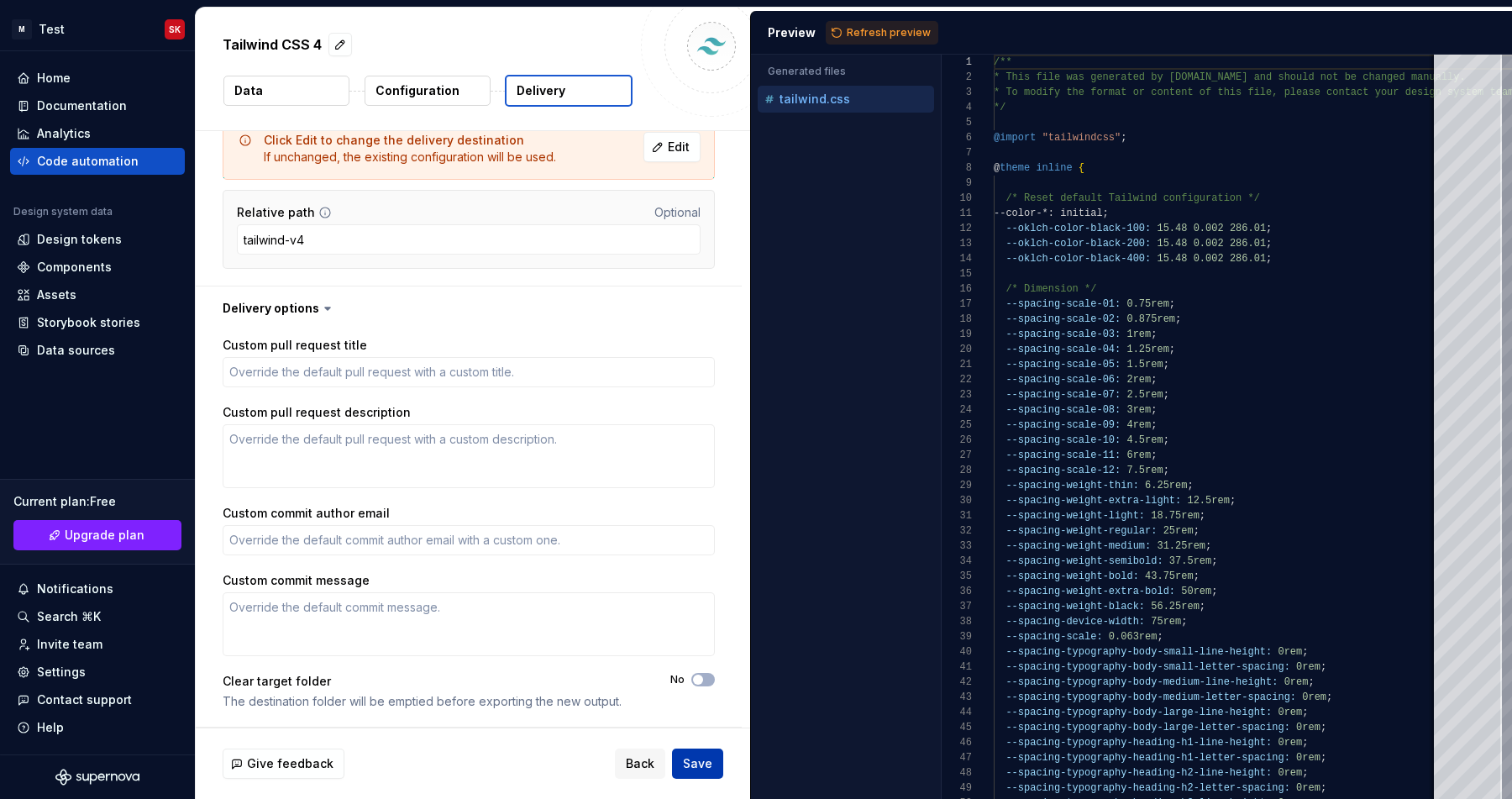
click at [693, 757] on span "Save" at bounding box center [698, 764] width 30 height 17
type textarea "*"
